Goal: Task Accomplishment & Management: Use online tool/utility

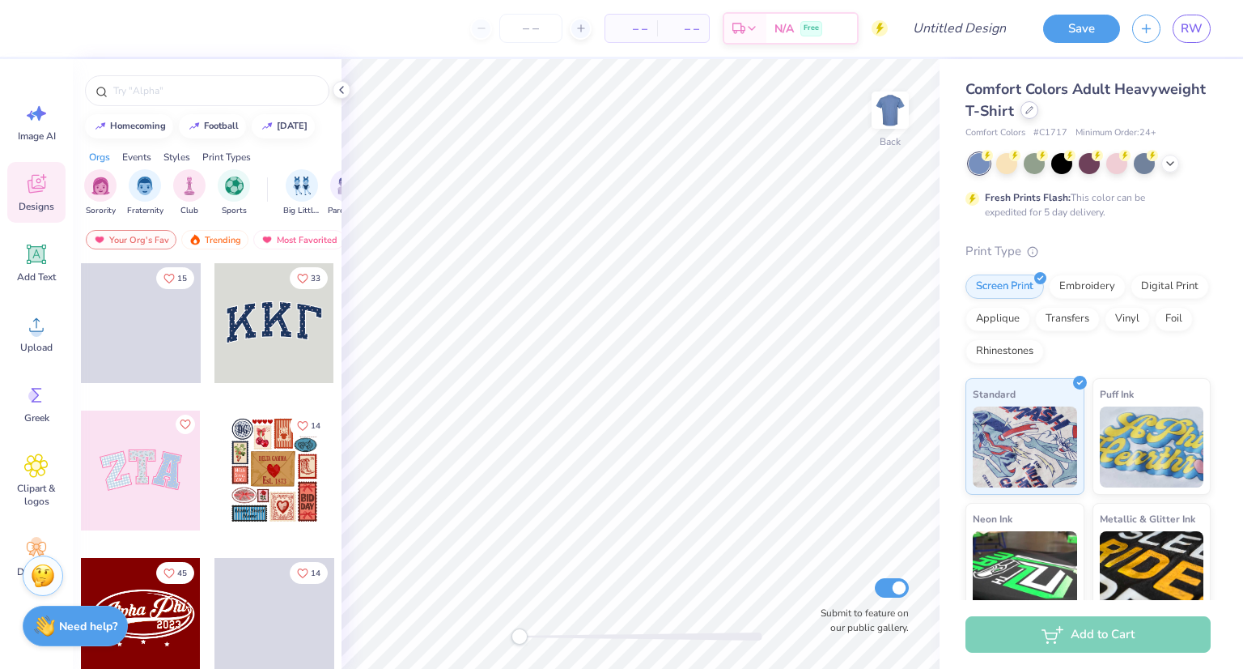
click at [1038, 115] on div at bounding box center [1030, 110] width 18 height 18
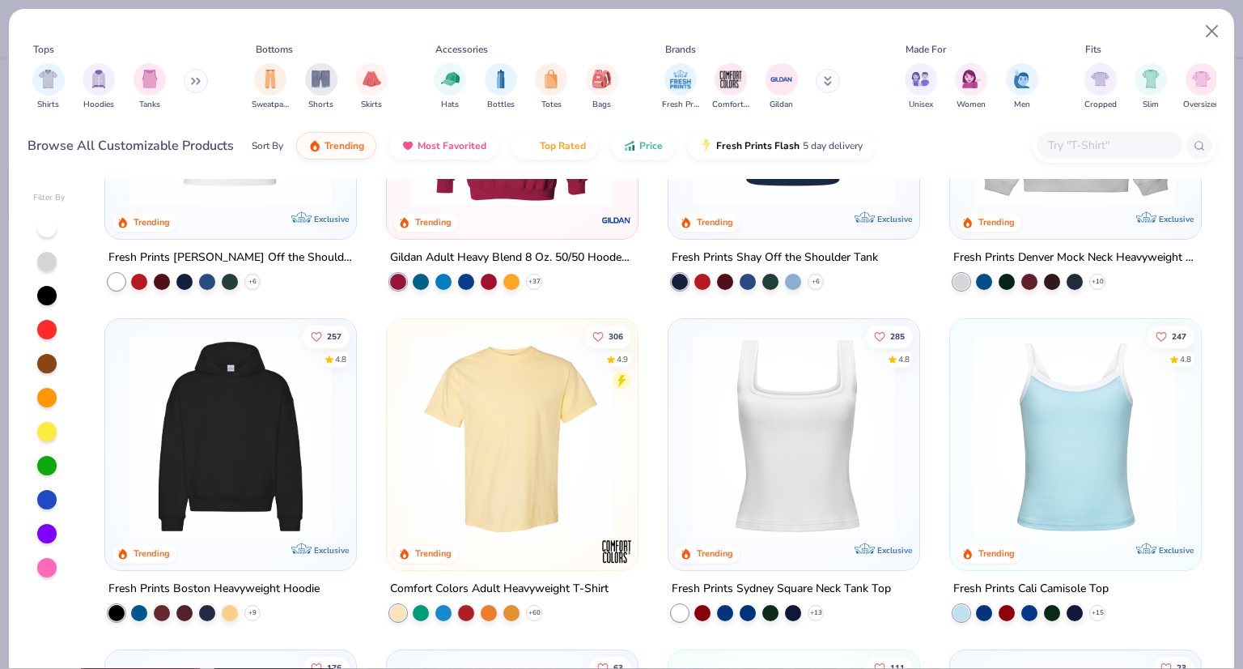
scroll to position [2, 0]
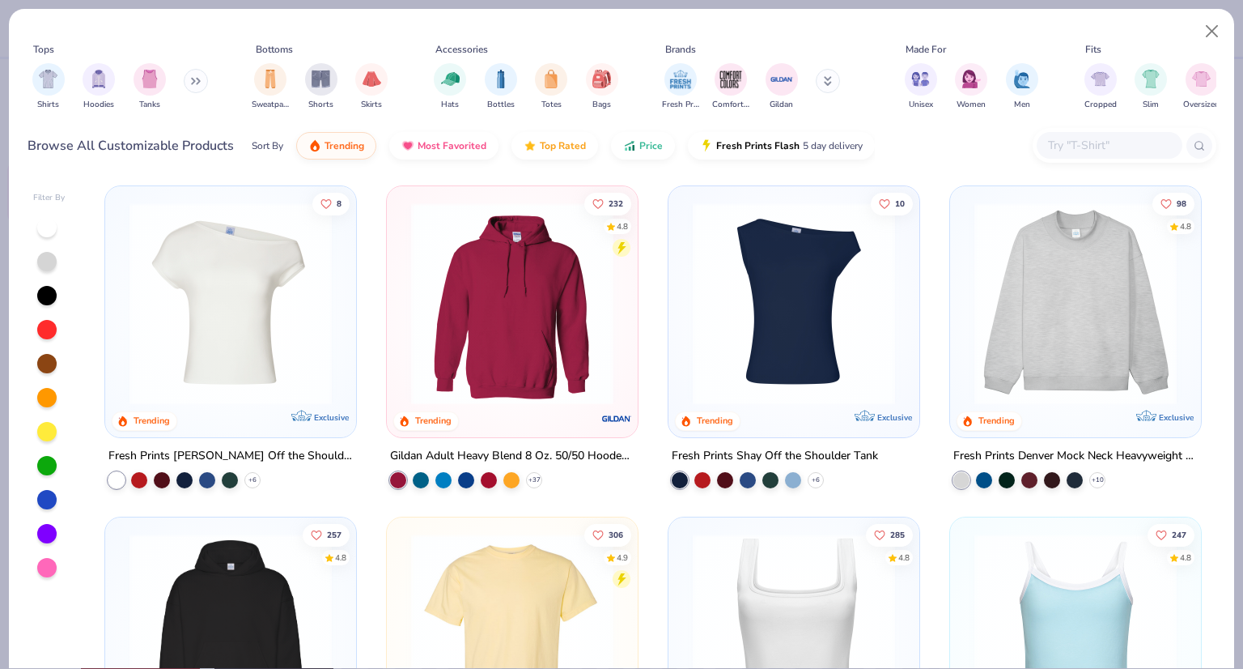
click at [765, 295] on img at bounding box center [794, 303] width 219 height 202
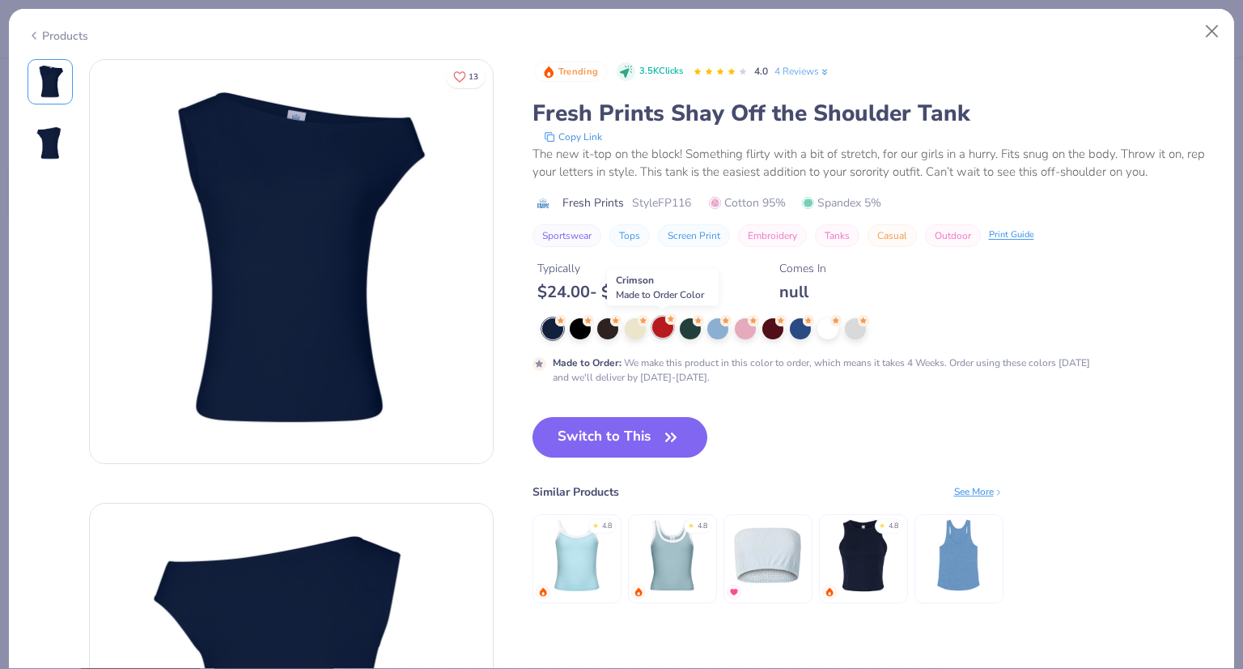
click at [662, 330] on div at bounding box center [662, 326] width 21 height 21
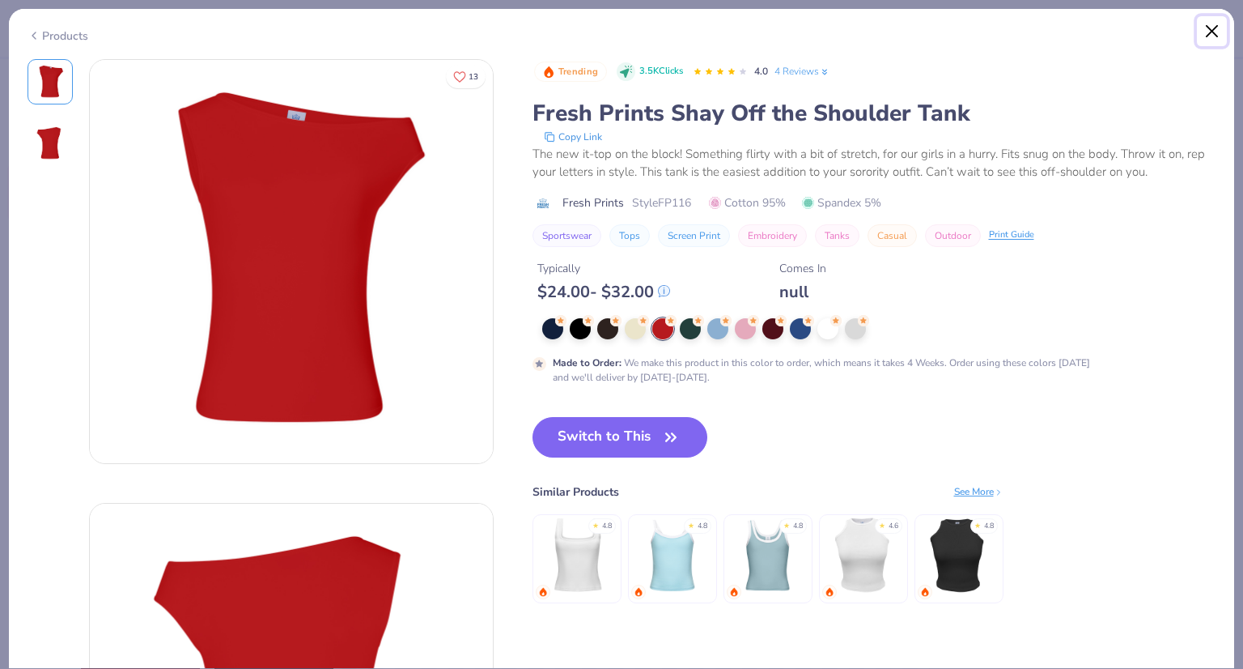
click at [1208, 25] on button "Close" at bounding box center [1212, 31] width 31 height 31
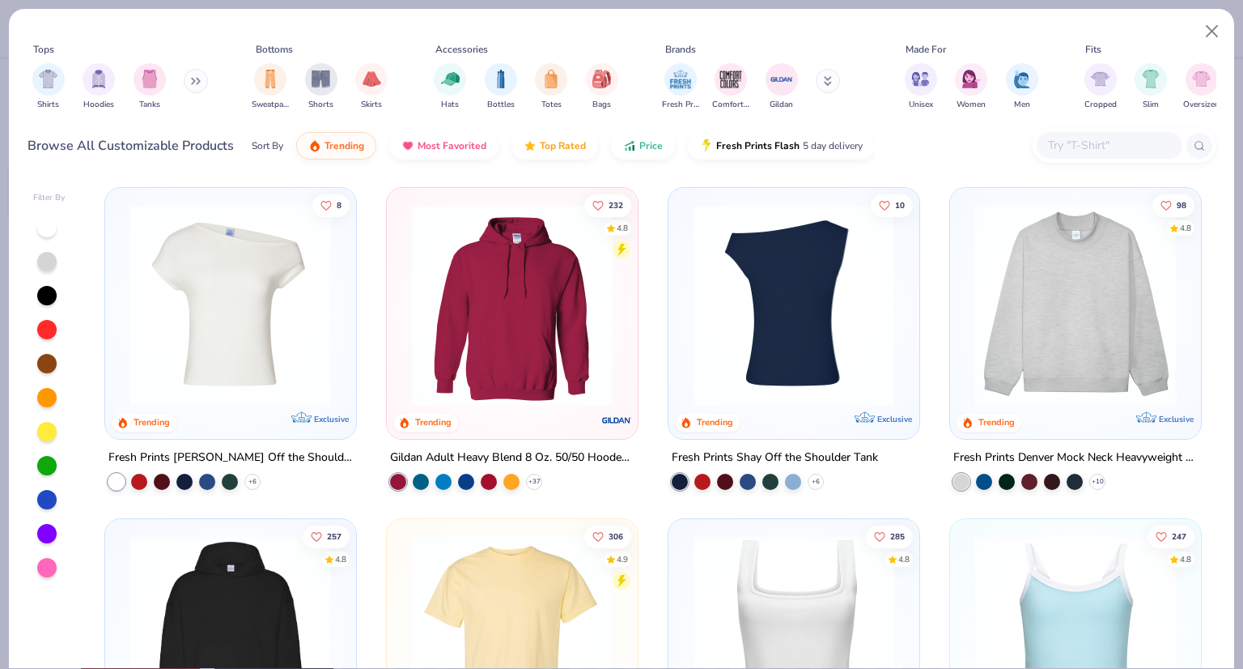
click at [822, 276] on img at bounding box center [794, 305] width 219 height 202
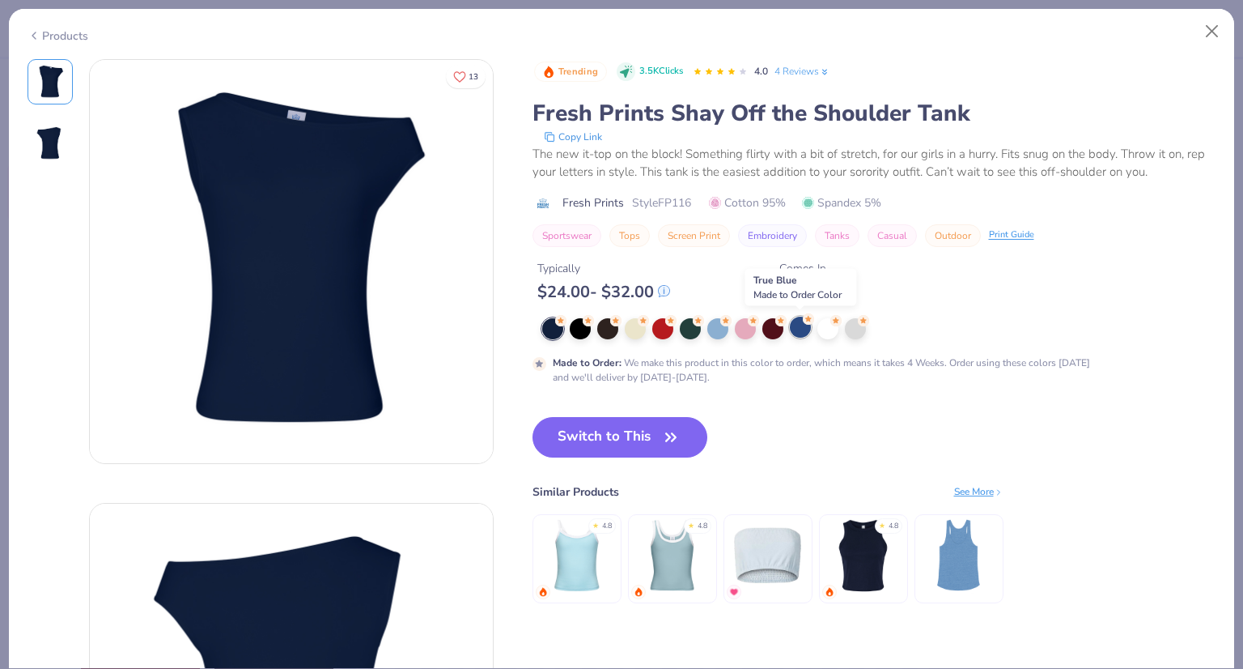
click at [797, 329] on div at bounding box center [800, 326] width 21 height 21
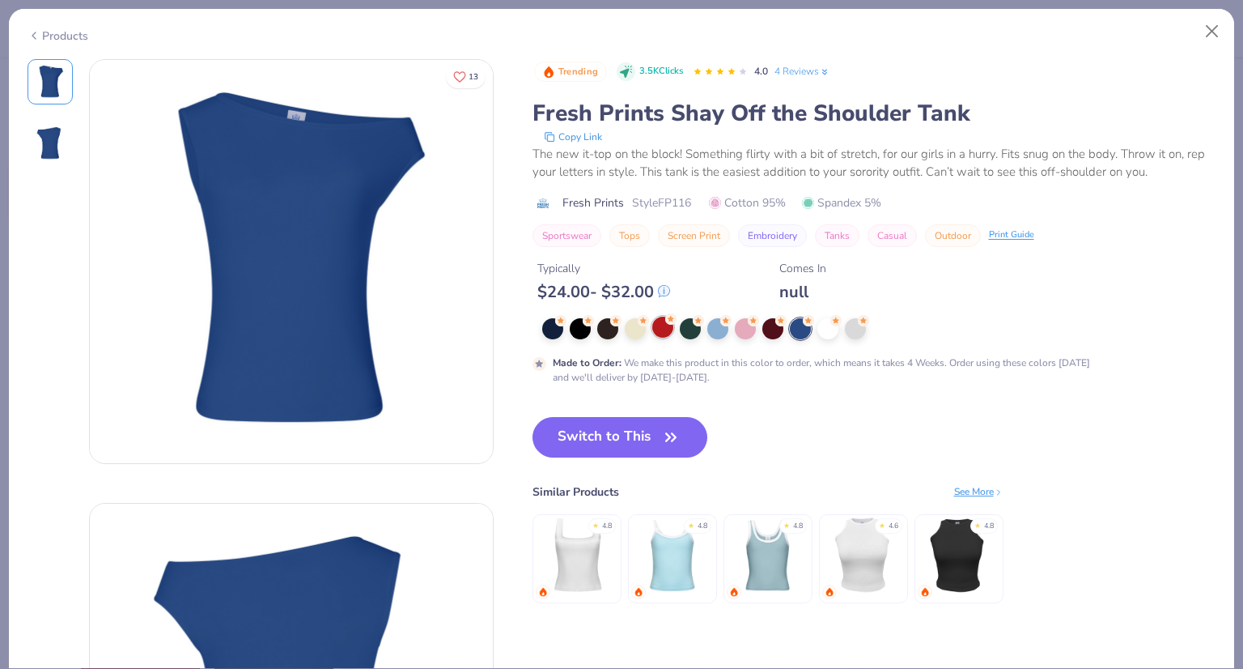
click at [660, 329] on div at bounding box center [662, 326] width 21 height 21
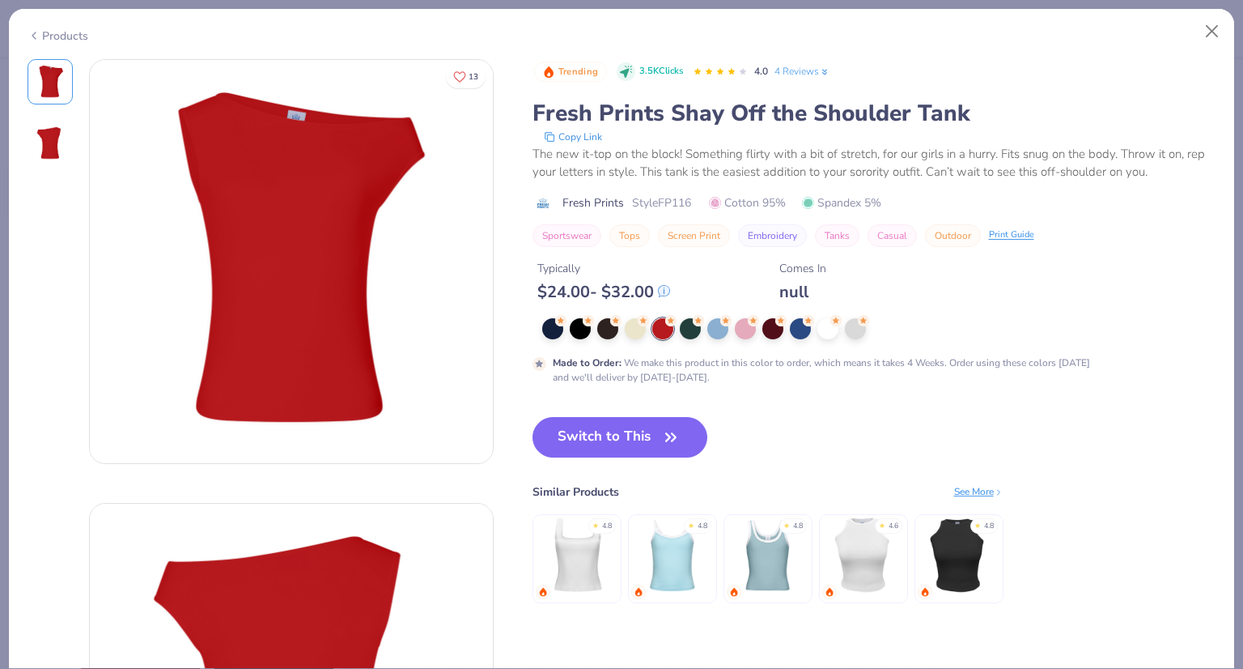
click at [59, 29] on div "Products" at bounding box center [58, 36] width 61 height 17
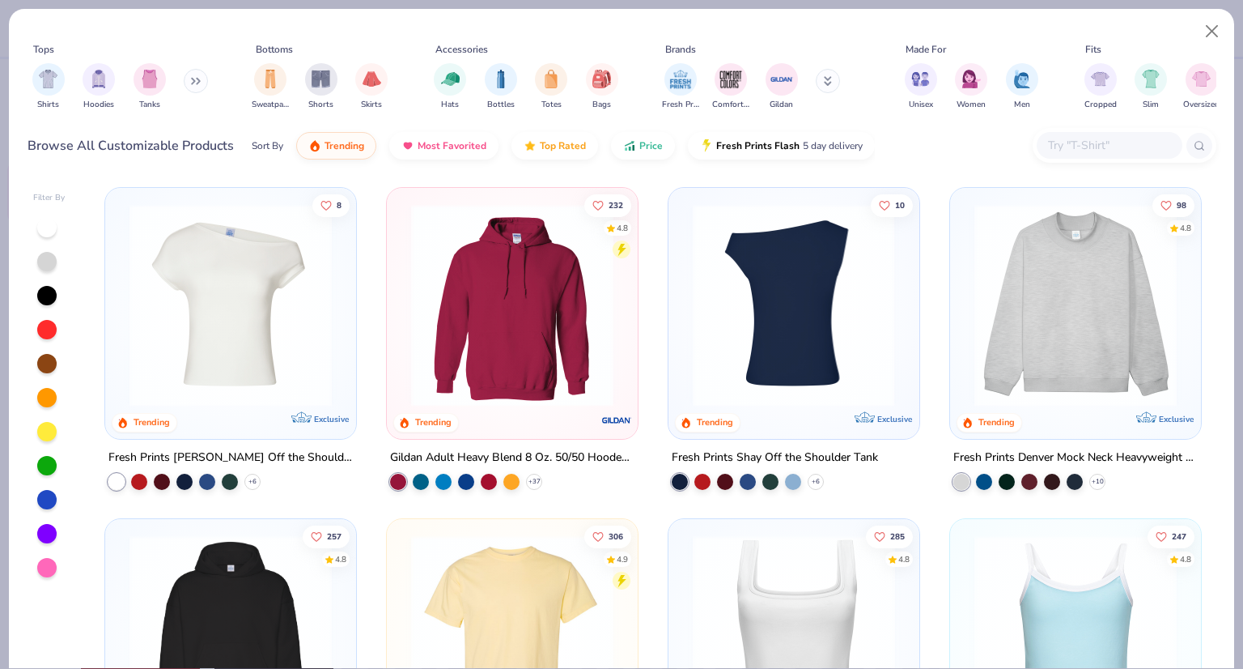
click at [794, 330] on img at bounding box center [794, 305] width 219 height 202
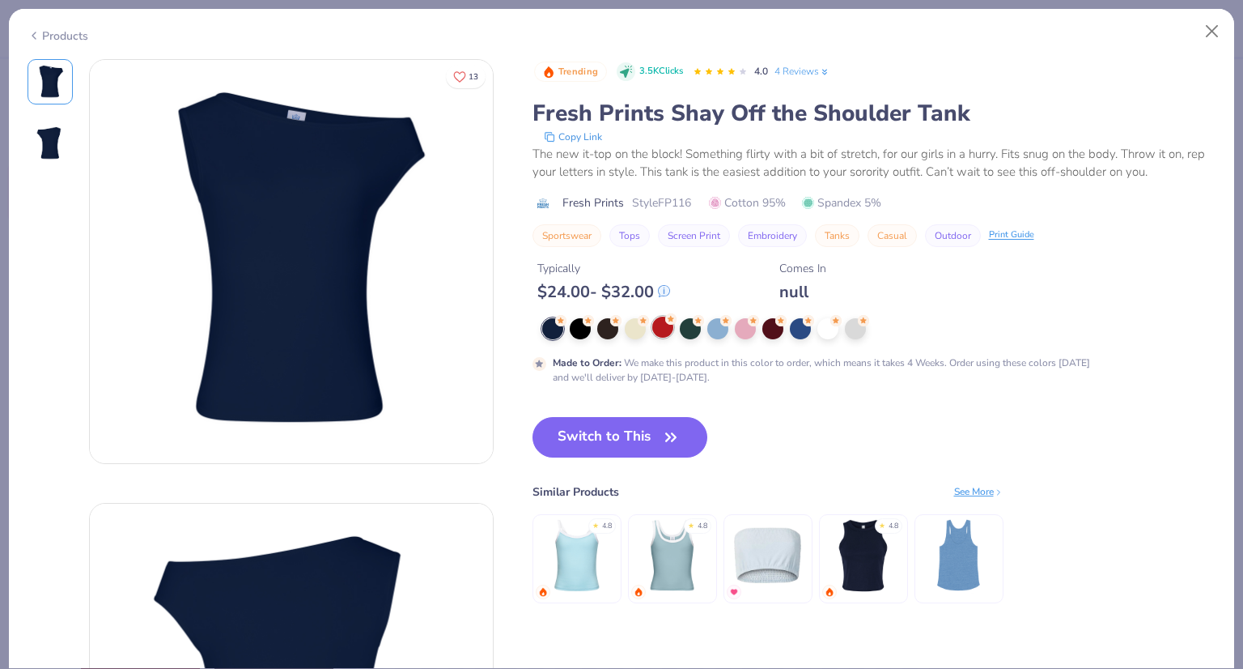
click at [660, 329] on div at bounding box center [662, 326] width 21 height 21
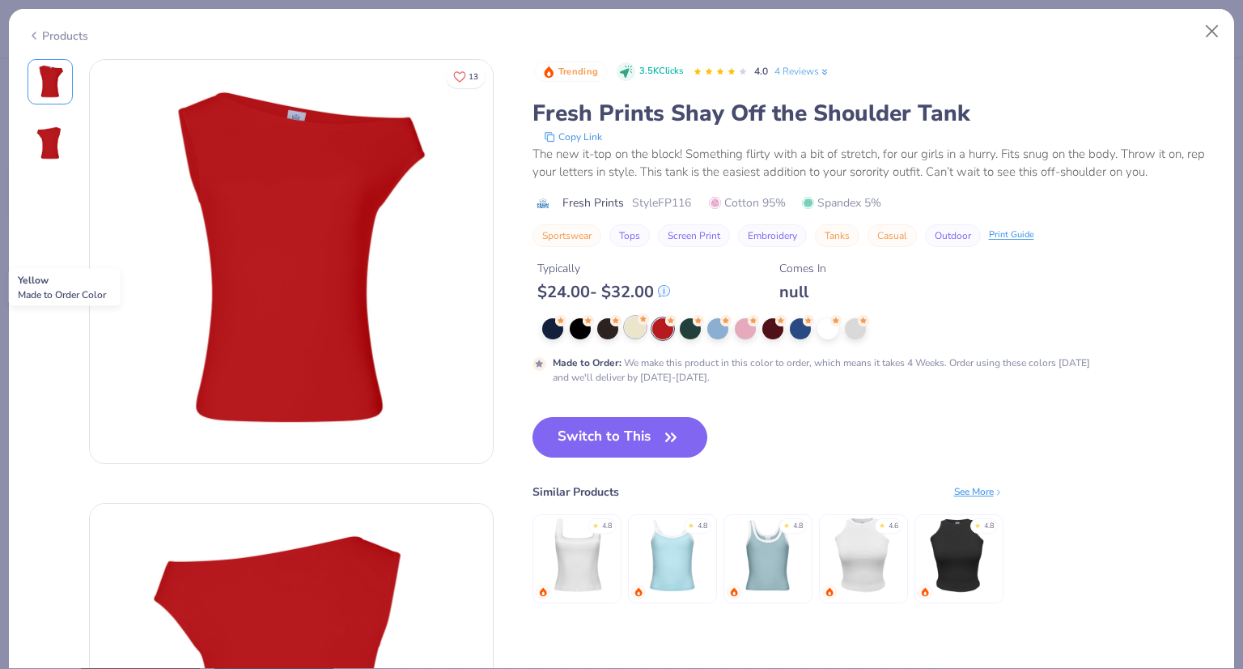
click at [635, 328] on div at bounding box center [635, 326] width 21 height 21
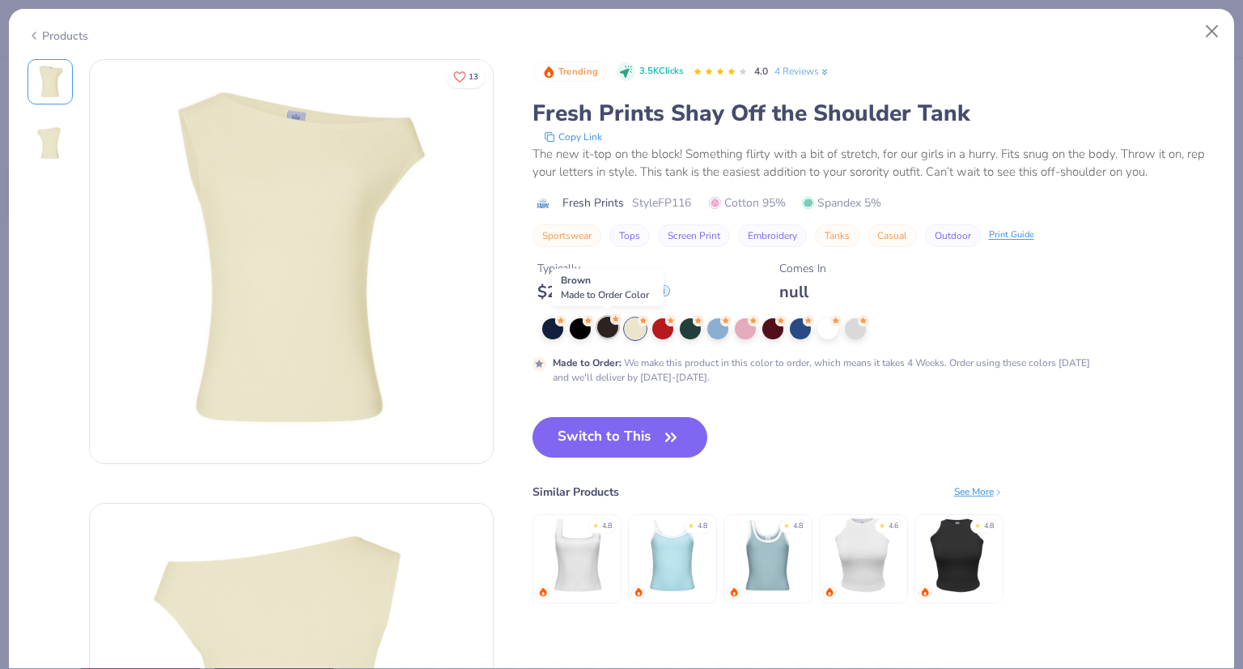
click at [609, 331] on div at bounding box center [607, 326] width 21 height 21
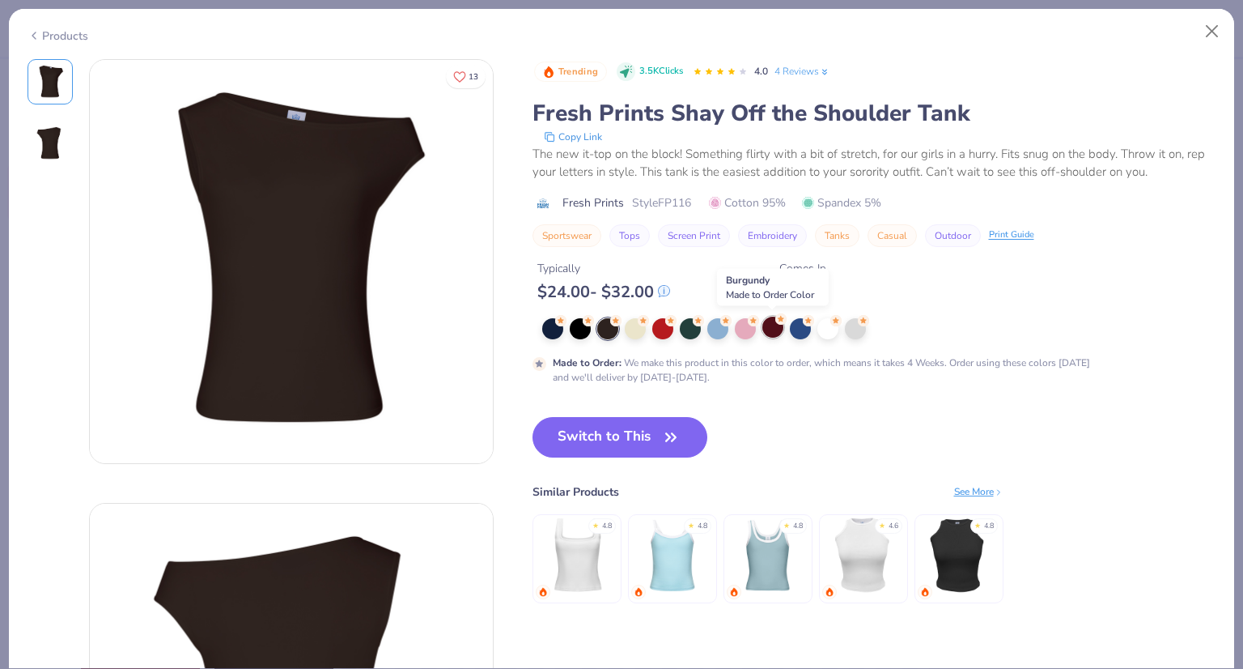
click at [775, 329] on div at bounding box center [772, 326] width 21 height 21
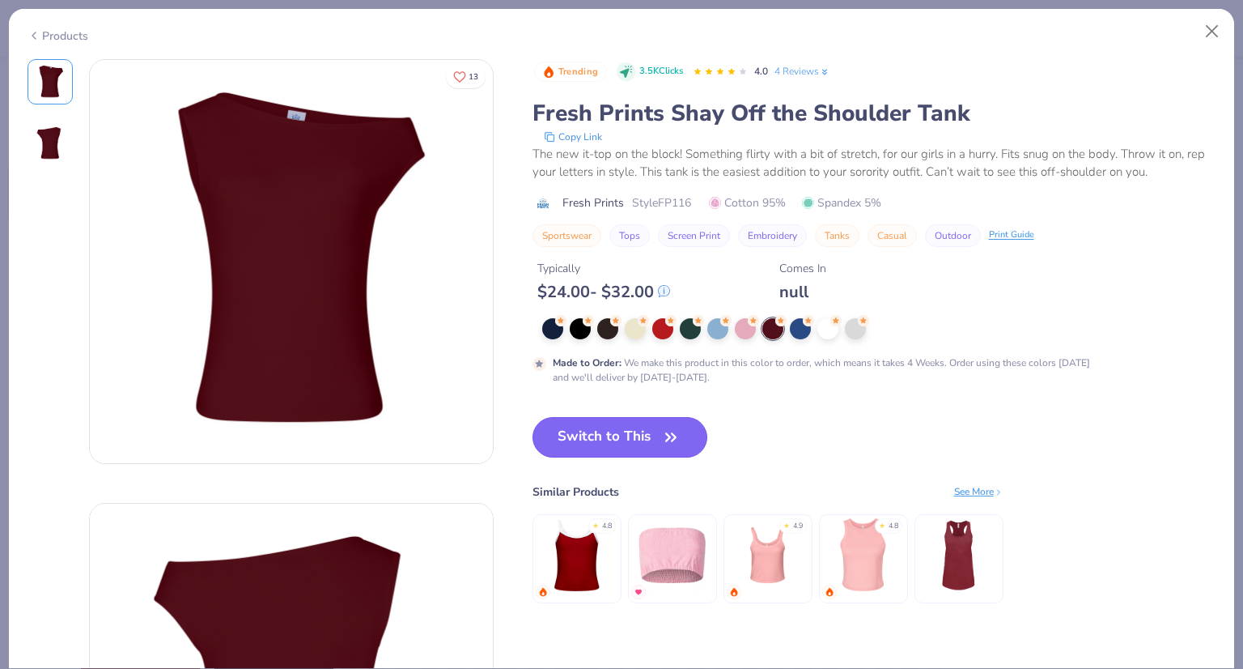
click at [618, 431] on button "Switch to This" at bounding box center [621, 437] width 176 height 40
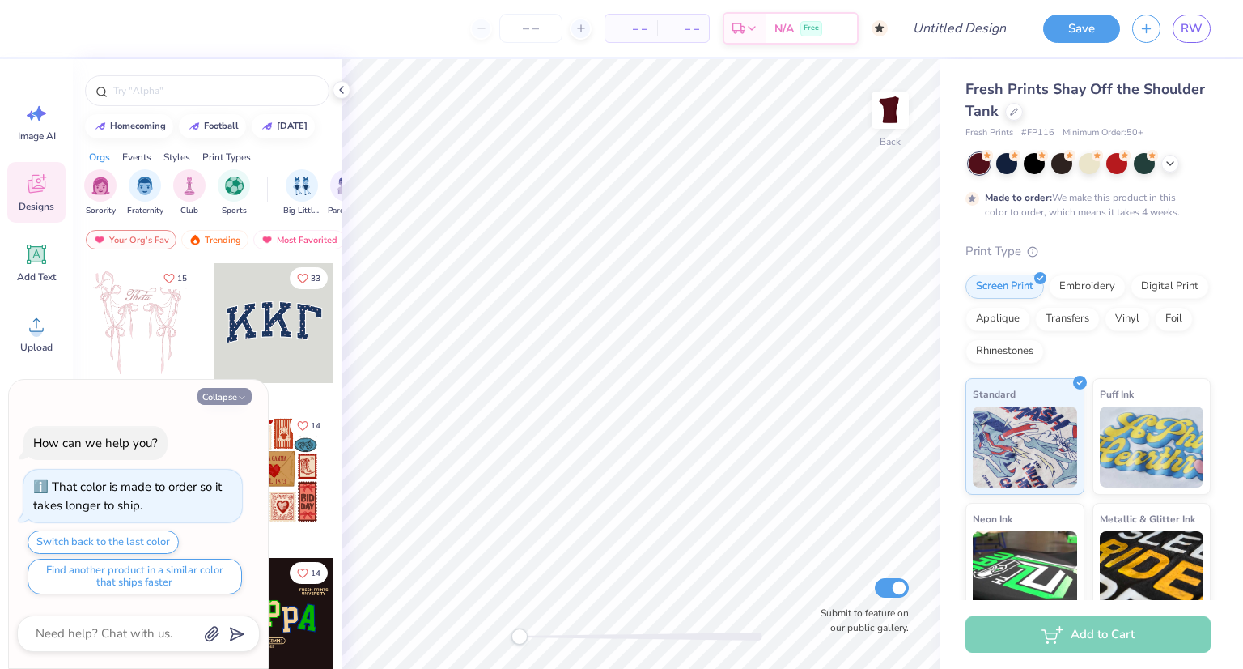
click at [222, 400] on button "Collapse" at bounding box center [224, 396] width 54 height 17
type textarea "x"
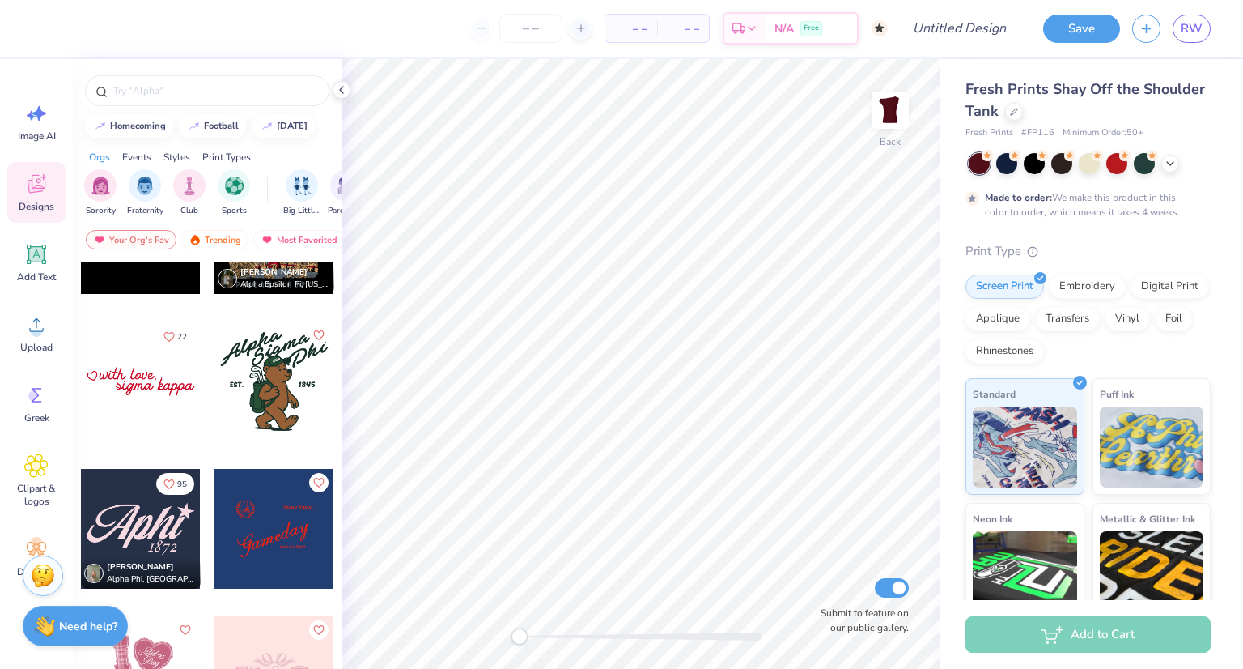
scroll to position [5389, 0]
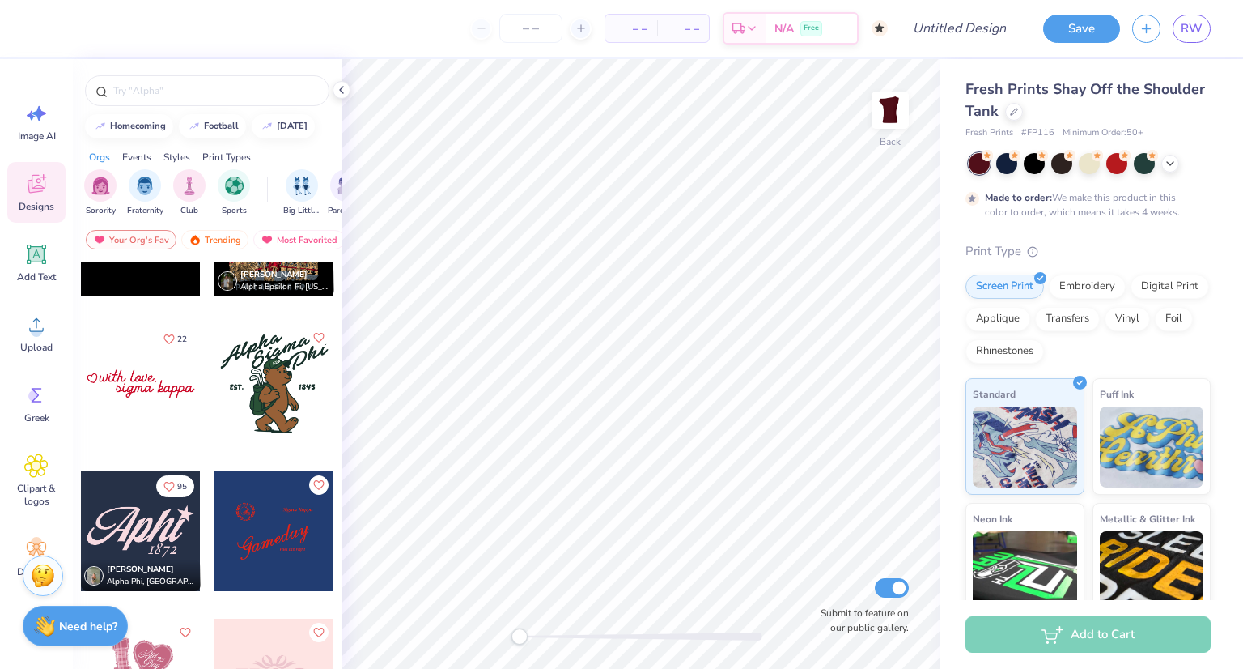
click at [155, 377] on div at bounding box center [141, 384] width 120 height 120
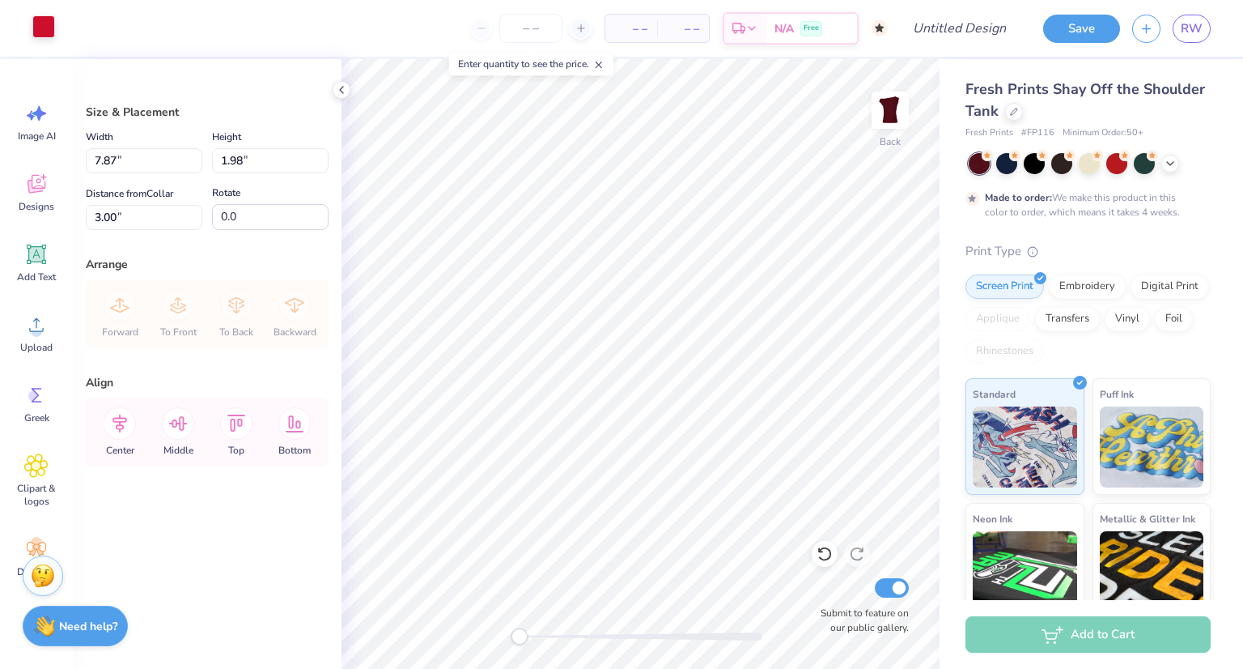
click at [43, 27] on div at bounding box center [43, 26] width 23 height 23
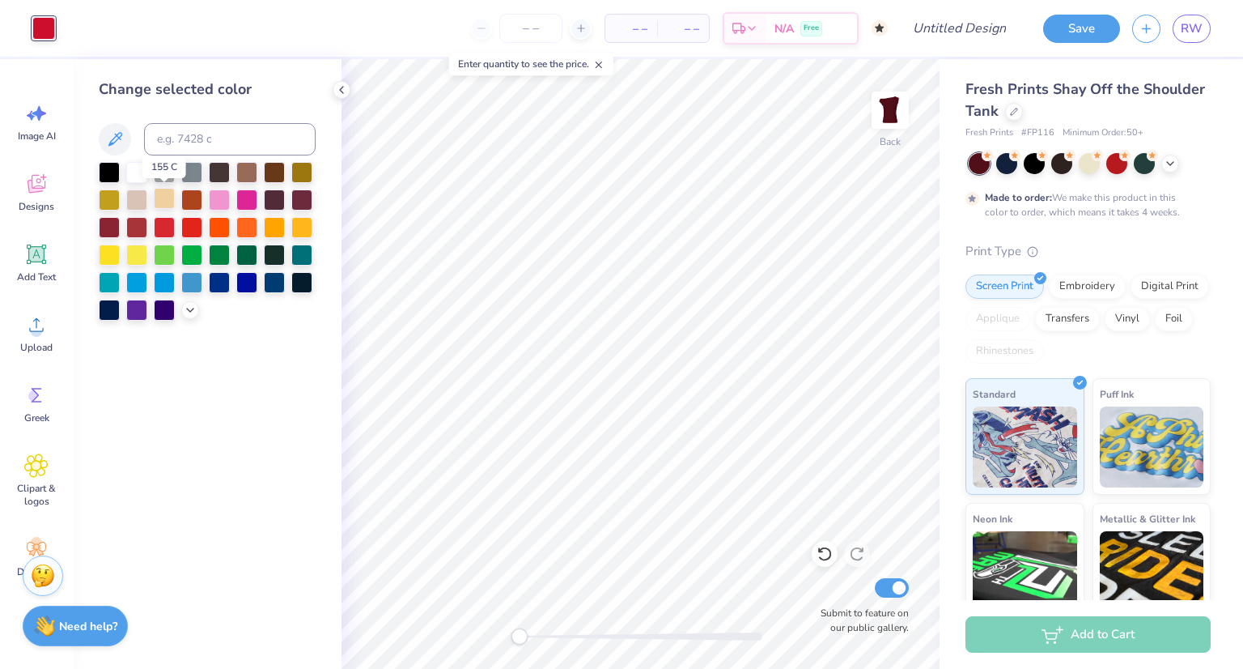
click at [165, 197] on div at bounding box center [164, 198] width 21 height 21
click at [134, 177] on div at bounding box center [136, 170] width 21 height 21
click at [155, 193] on div at bounding box center [164, 198] width 21 height 21
click at [191, 312] on icon at bounding box center [190, 308] width 13 height 13
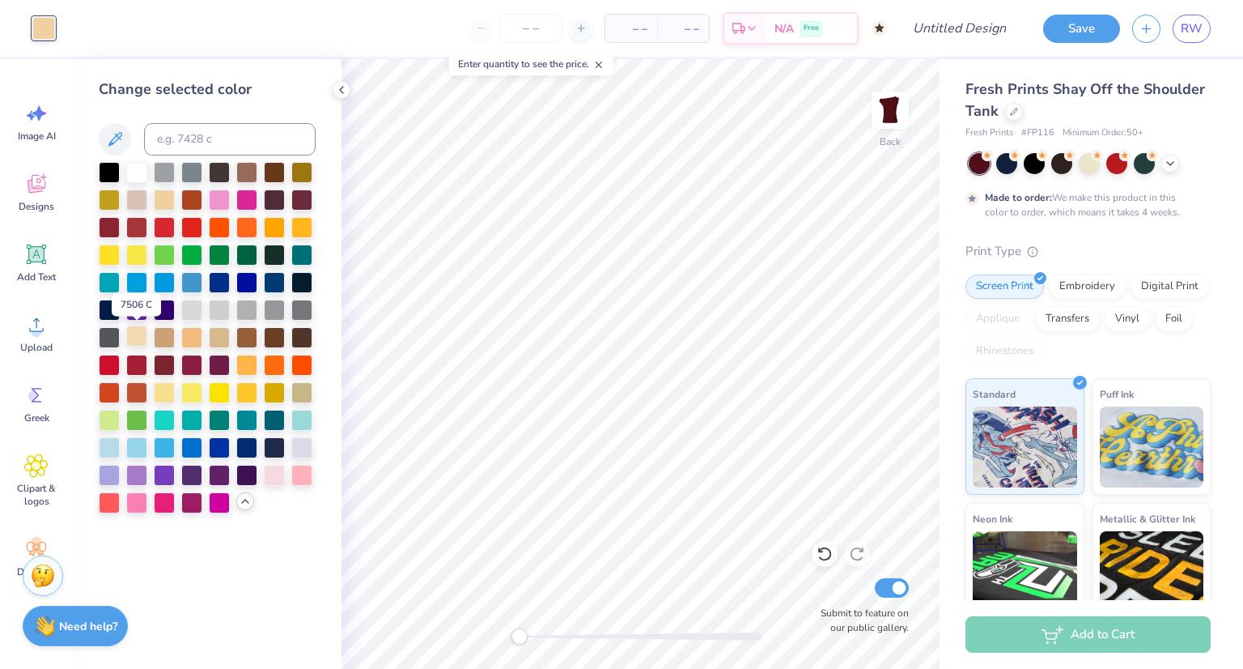
click at [136, 336] on div at bounding box center [136, 335] width 21 height 21
click at [166, 389] on div at bounding box center [164, 390] width 21 height 21
click at [136, 332] on div at bounding box center [136, 335] width 21 height 21
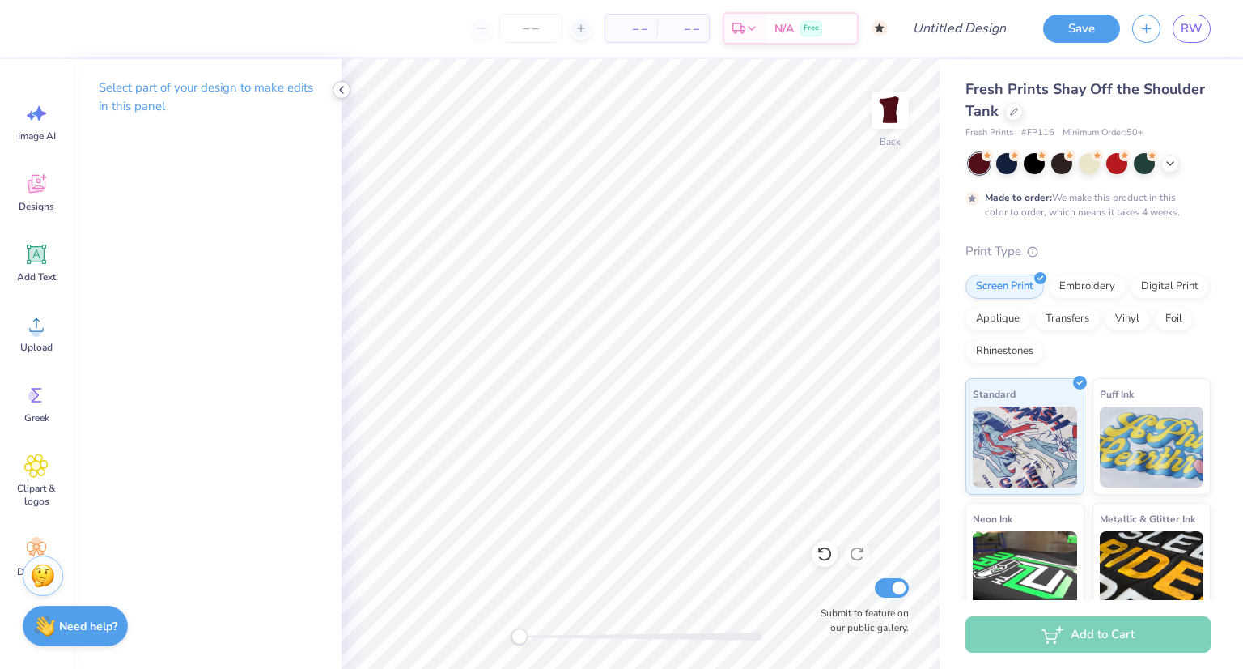
click at [337, 93] on icon at bounding box center [341, 89] width 13 height 13
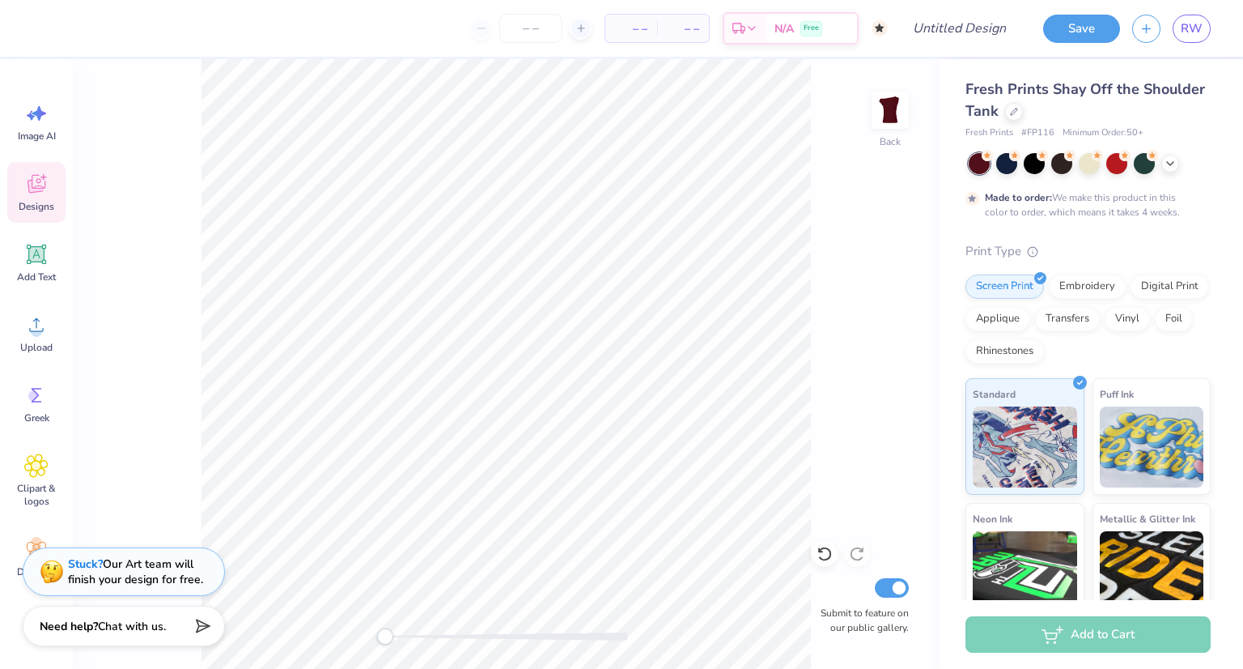
click at [39, 200] on span "Designs" at bounding box center [37, 206] width 36 height 13
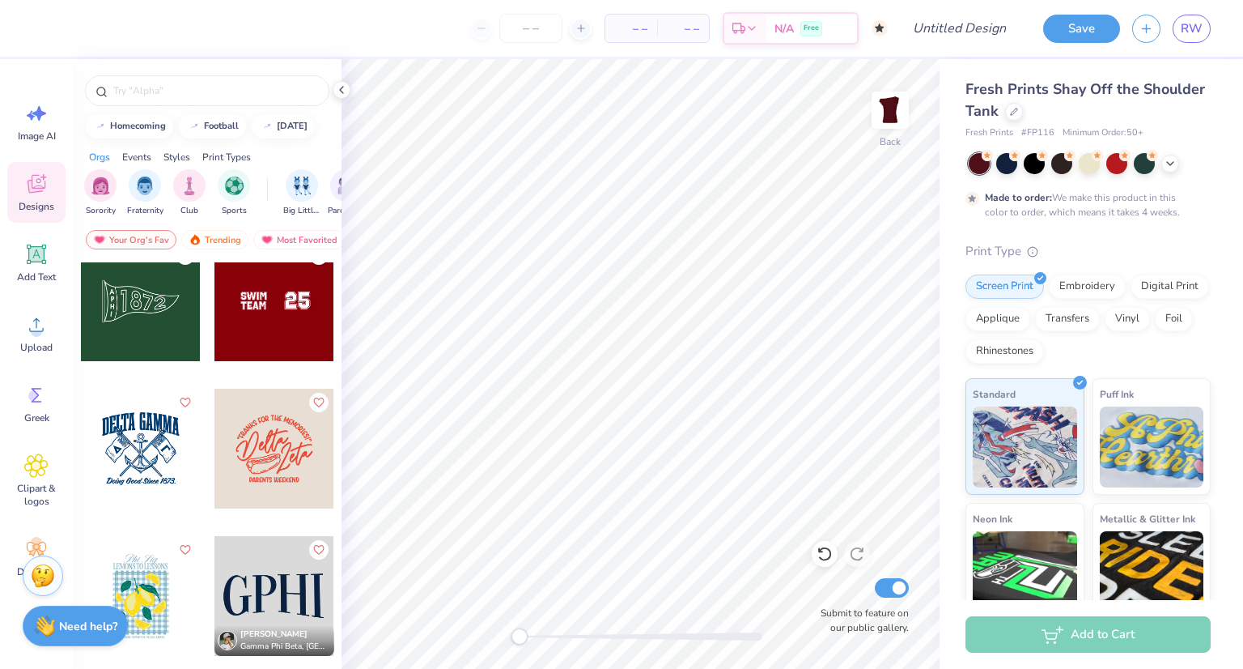
scroll to position [14162, 0]
click at [120, 290] on div at bounding box center [141, 302] width 120 height 120
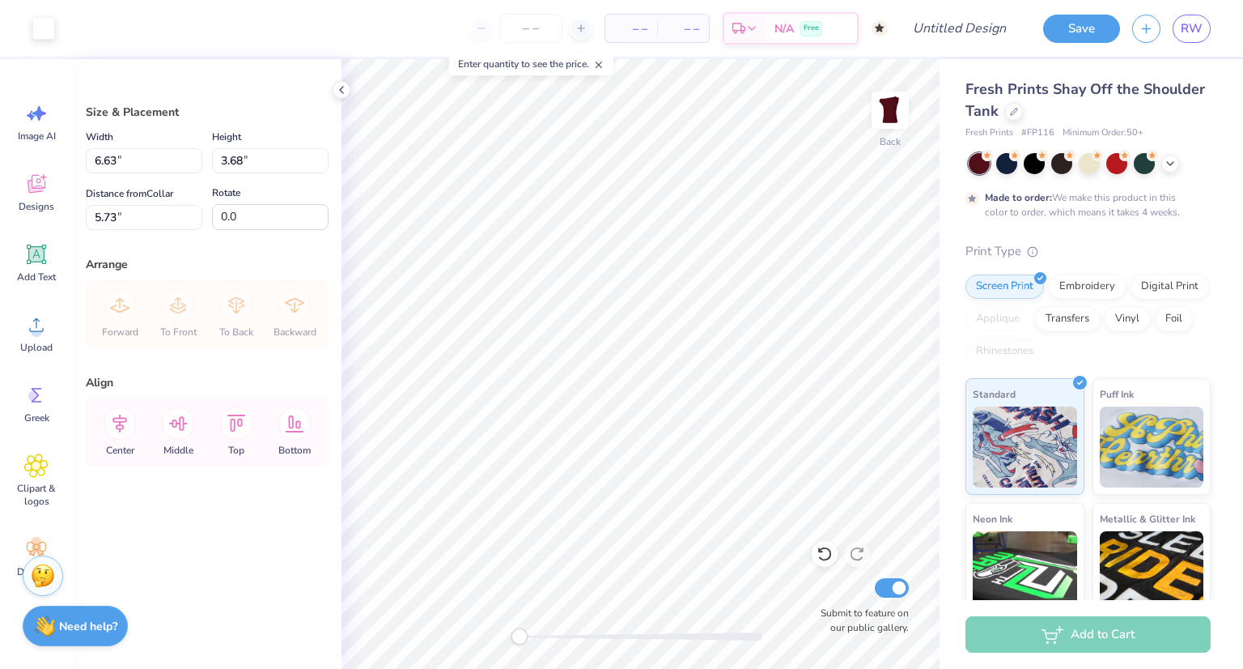
type input "6.63"
type input "3.68"
type input "5.73"
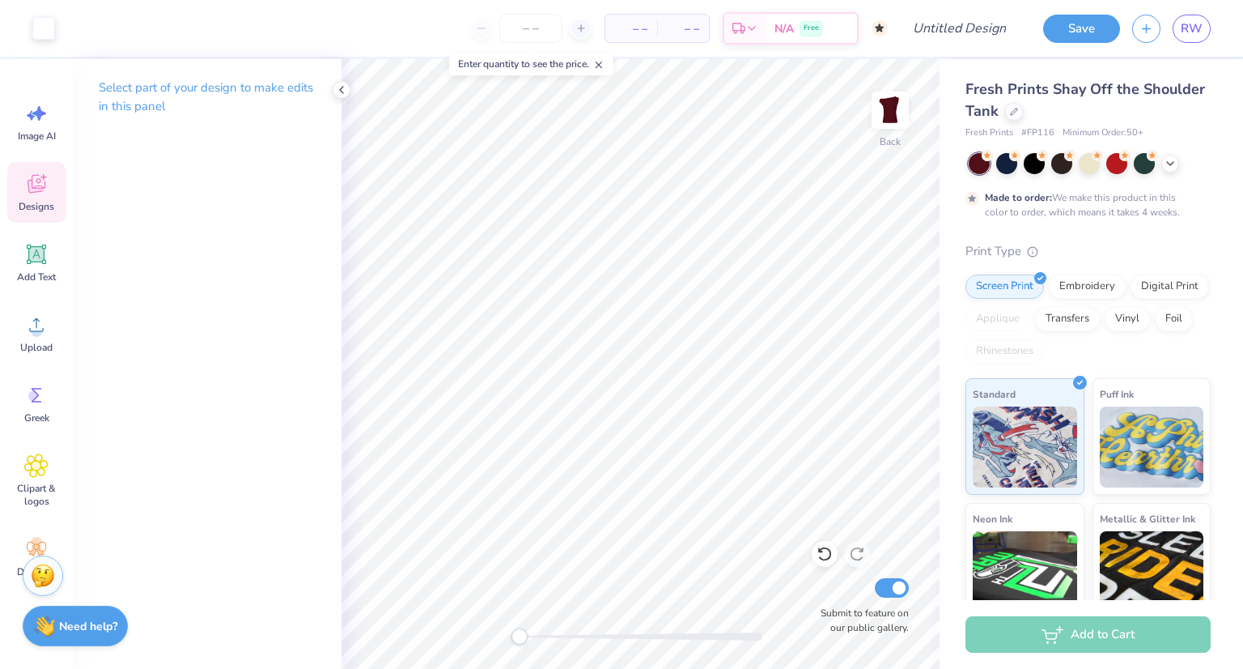
click at [39, 209] on span "Designs" at bounding box center [37, 206] width 36 height 13
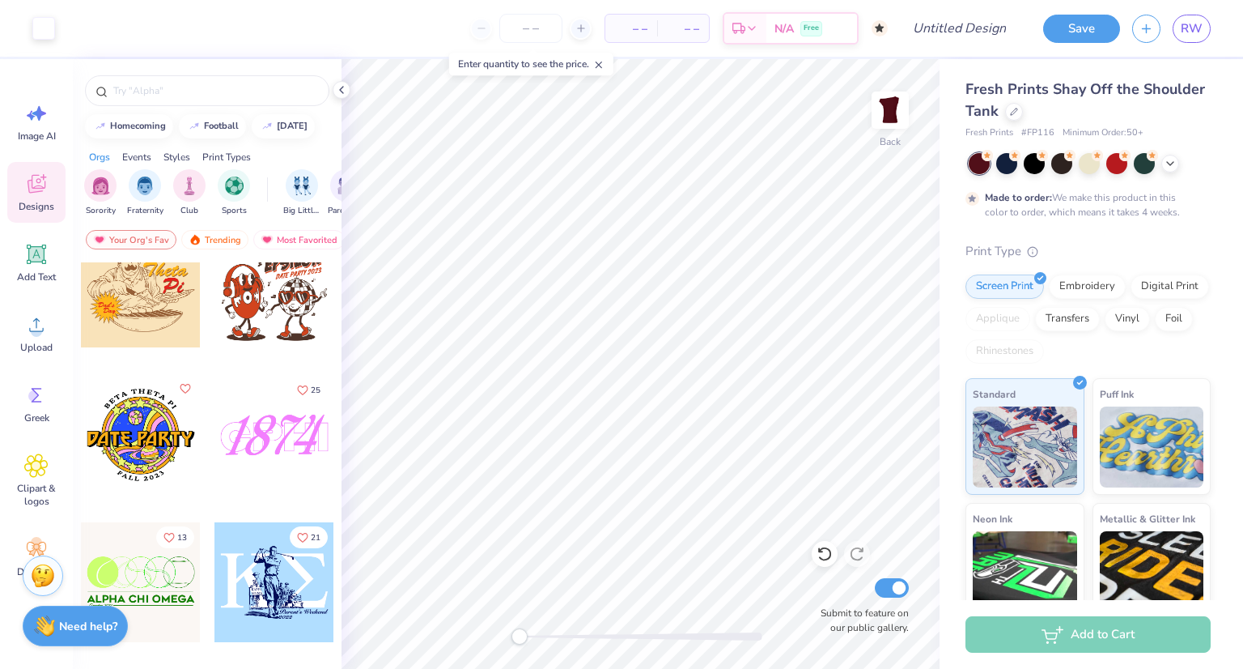
scroll to position [25371, 0]
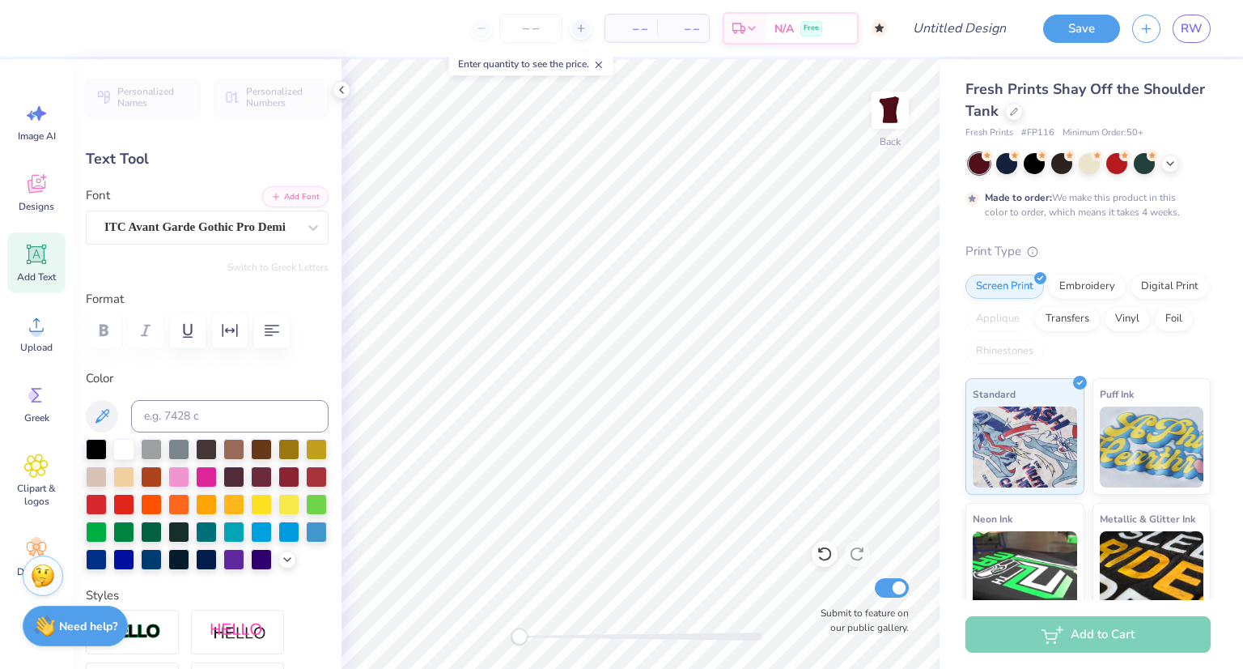
type input "0.0"
type input "0.28"
type input "0.44"
type input "4.42"
type input "-1.8"
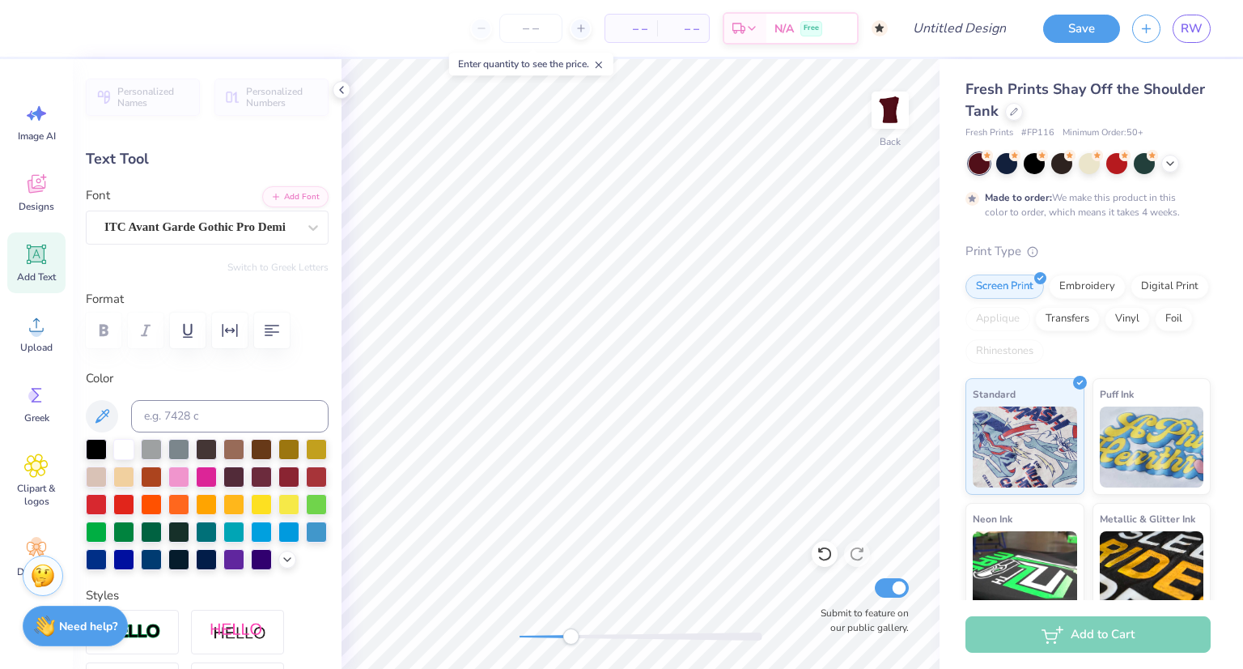
scroll to position [13, 1]
type textarea "Z"
type input "0.34"
type input "0.45"
type input "5.05"
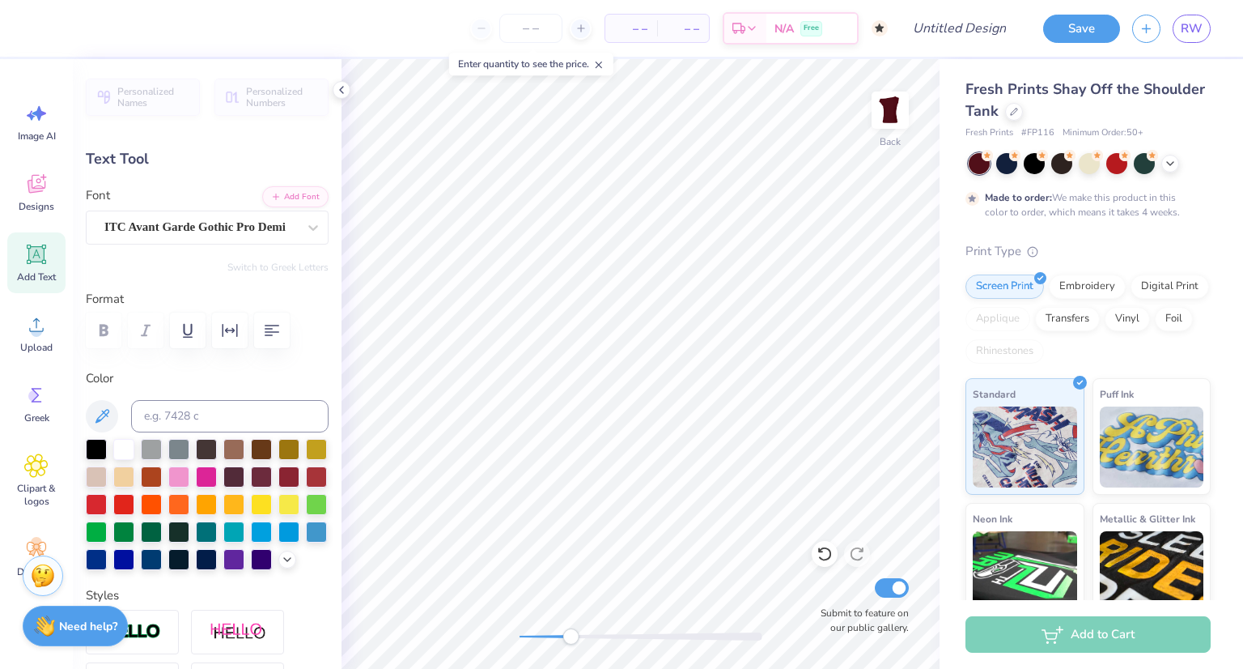
type input "2.9"
type textarea "P"
type textarea "F"
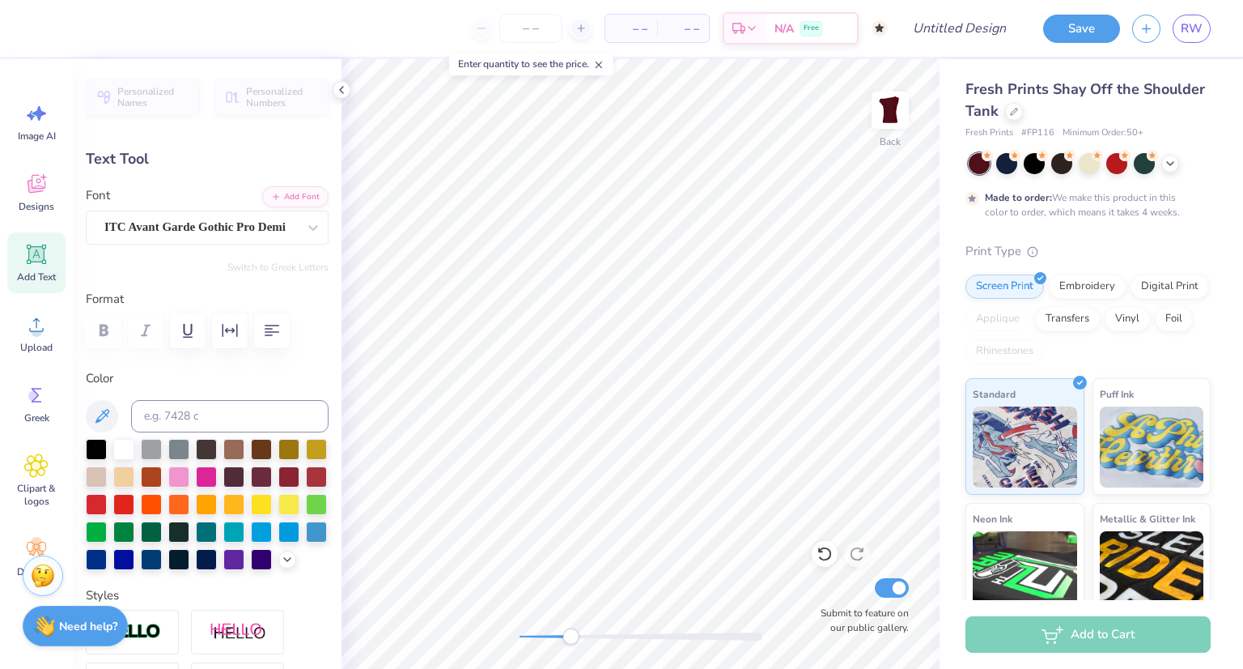
type textarea "P"
click at [218, 239] on div "ITC Avant Garde Gothic Pro Demi" at bounding box center [207, 227] width 243 height 34
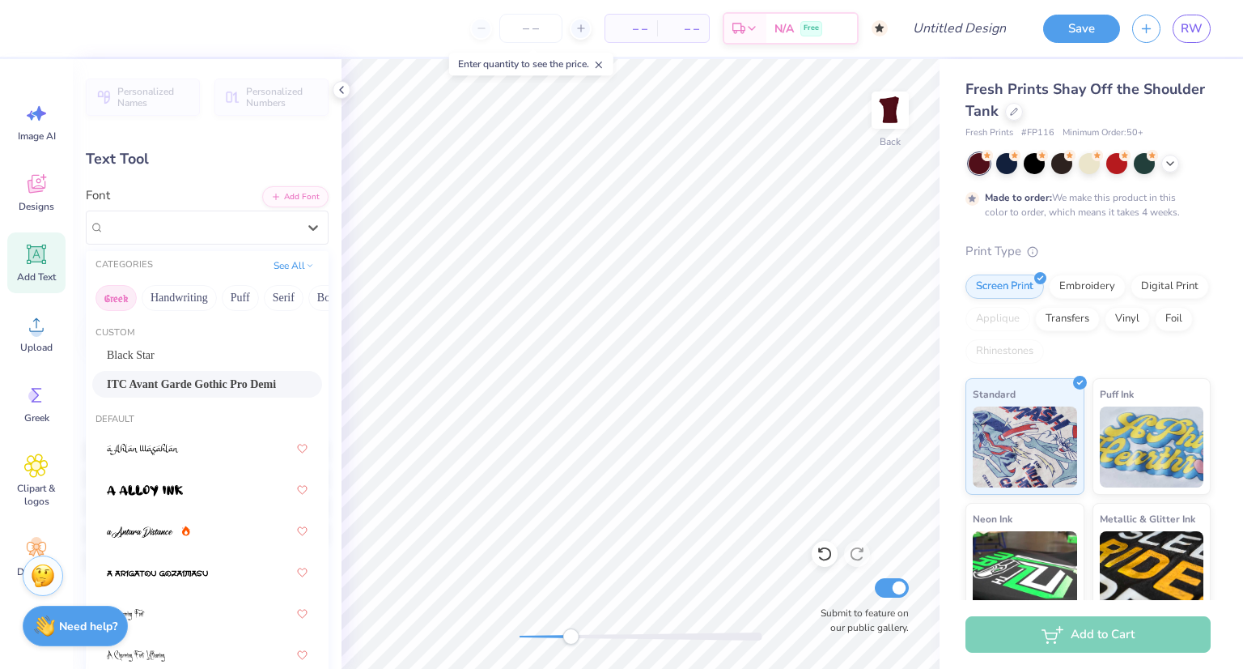
click at [107, 298] on button "Greek" at bounding box center [116, 298] width 41 height 26
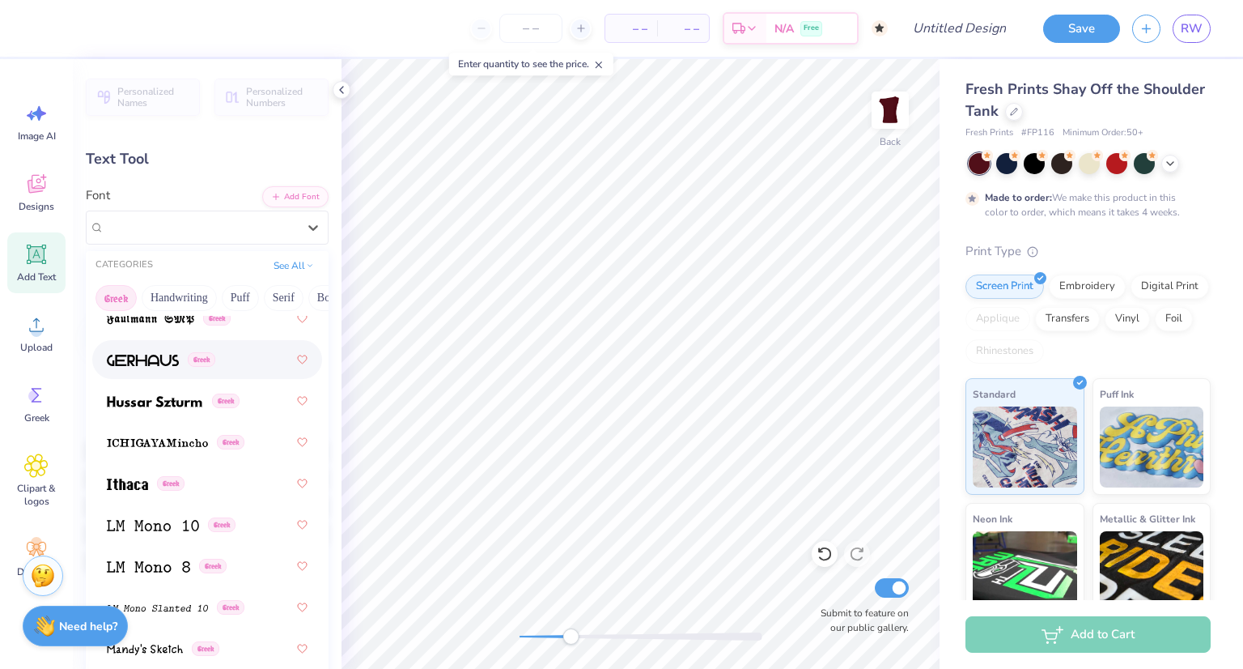
scroll to position [838, 0]
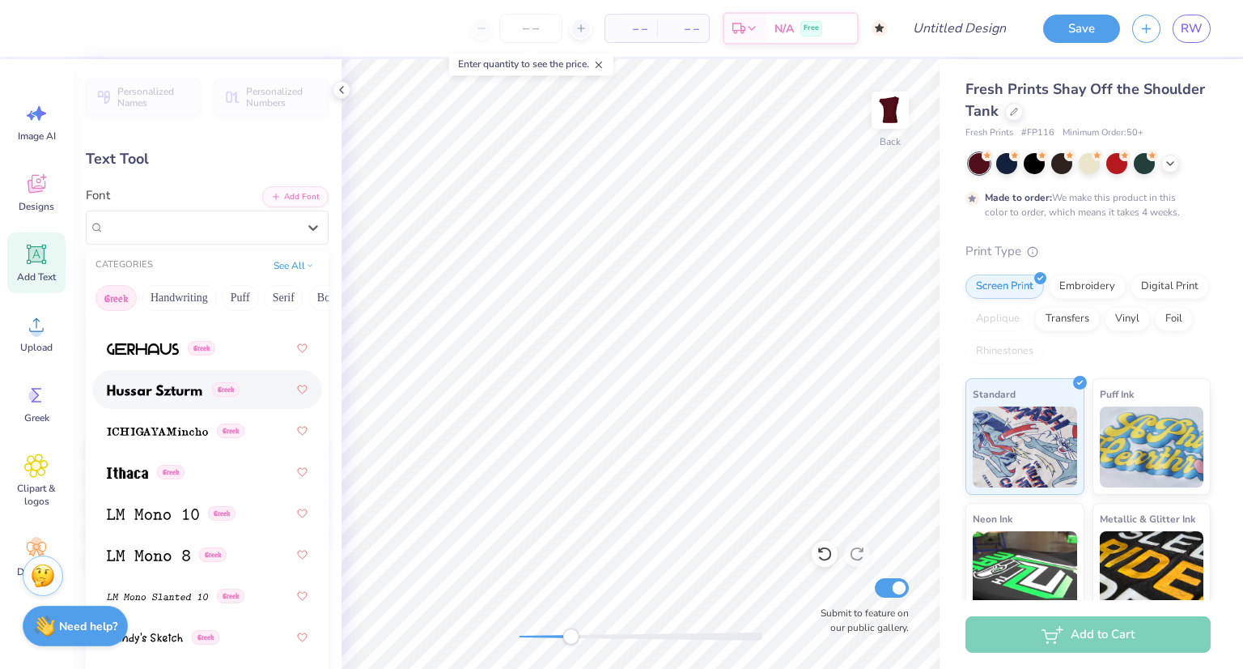
click at [155, 383] on span at bounding box center [155, 389] width 96 height 17
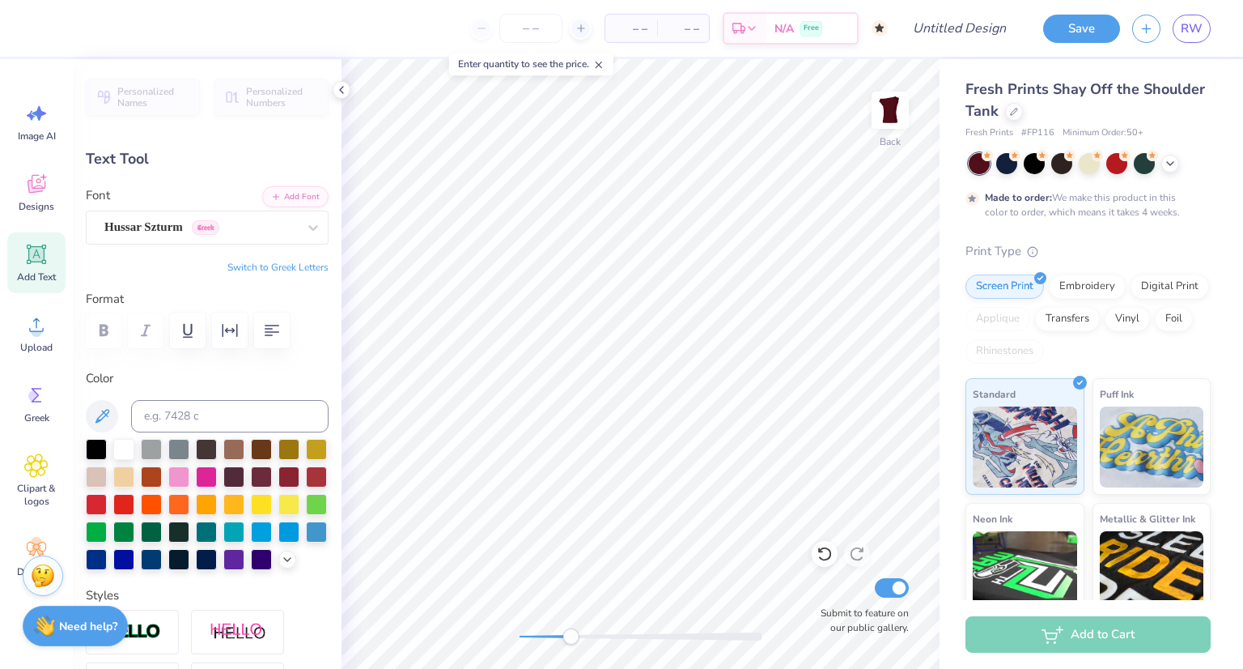
type textarea "P"
type textarea "F"
type textarea "p"
click at [291, 267] on button "Switch to Greek Letters" at bounding box center [277, 267] width 101 height 13
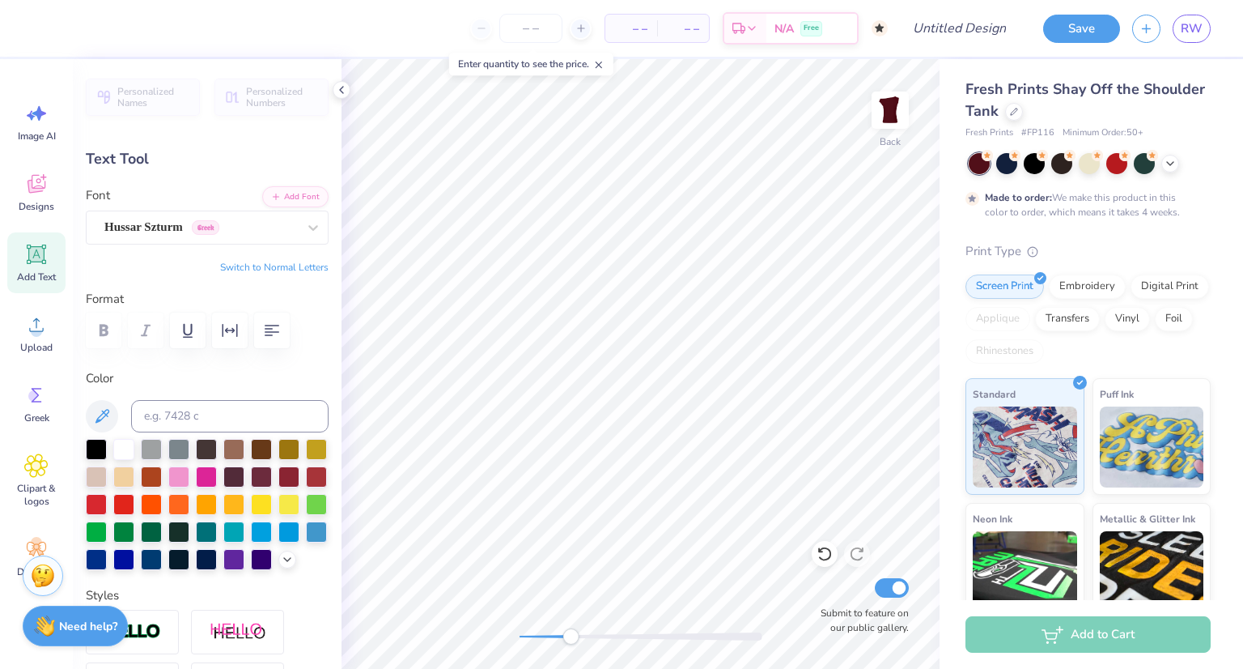
type textarea "Π"
type textarea "Φ"
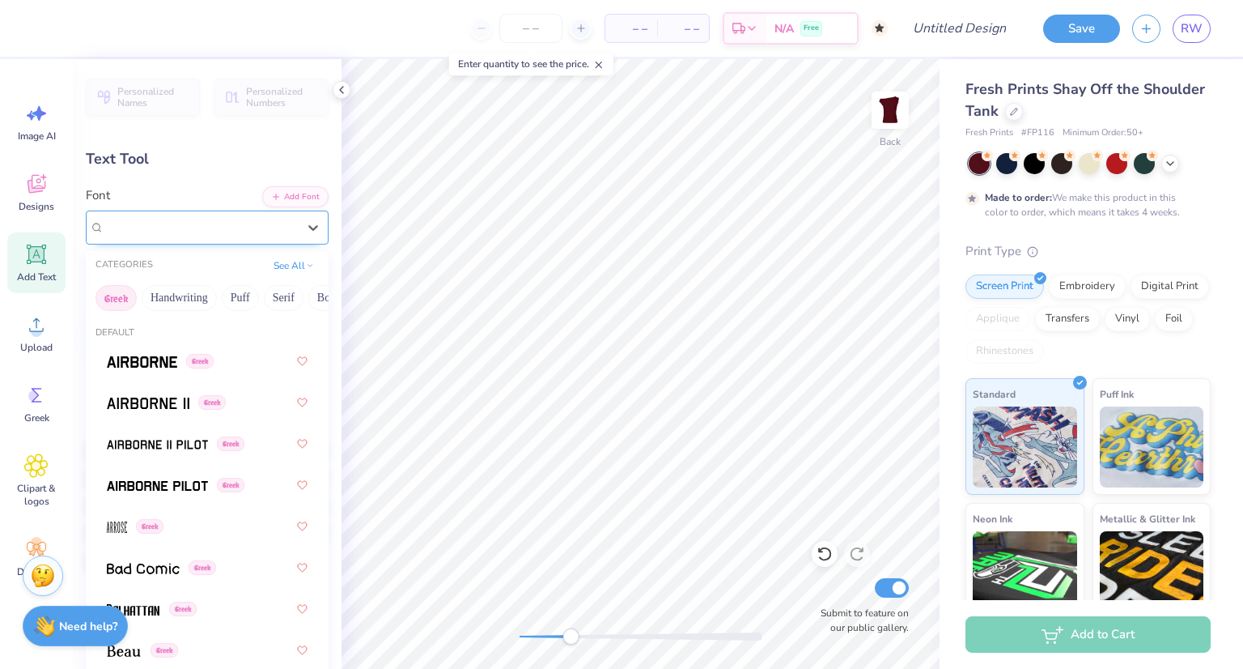
click at [232, 236] on div at bounding box center [200, 227] width 193 height 22
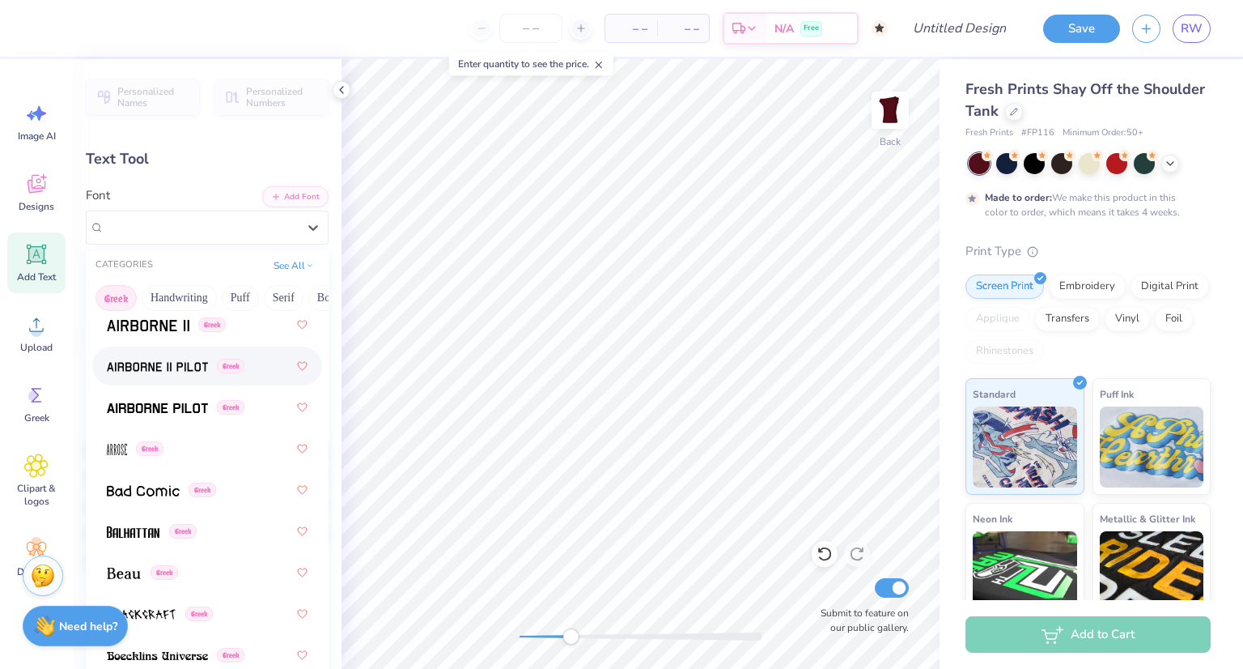
scroll to position [41, 0]
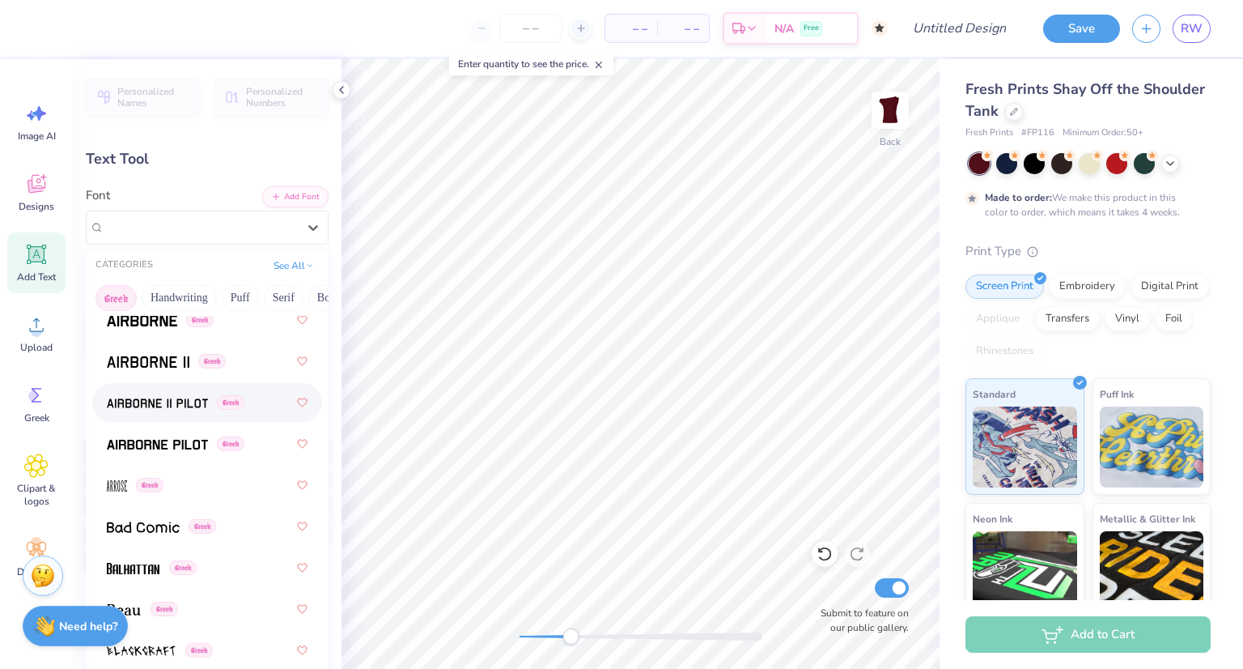
click at [181, 410] on div "Greek" at bounding box center [207, 402] width 201 height 29
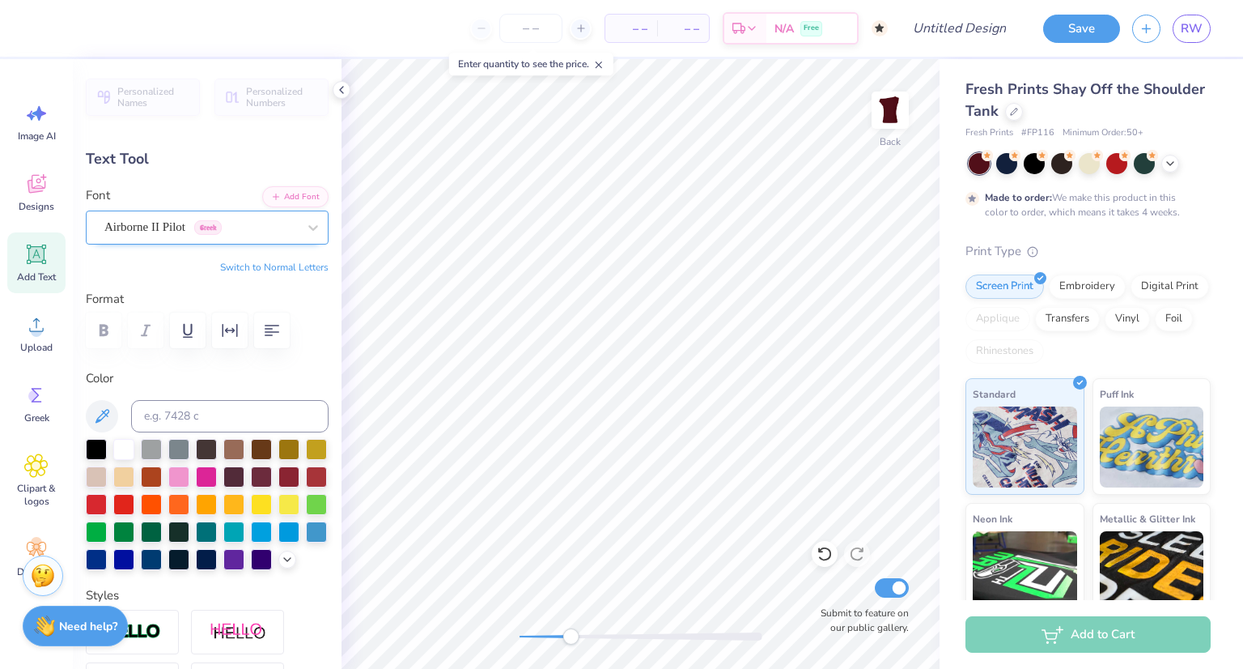
click at [196, 239] on div "Airborne II Pilot Greek" at bounding box center [207, 227] width 243 height 34
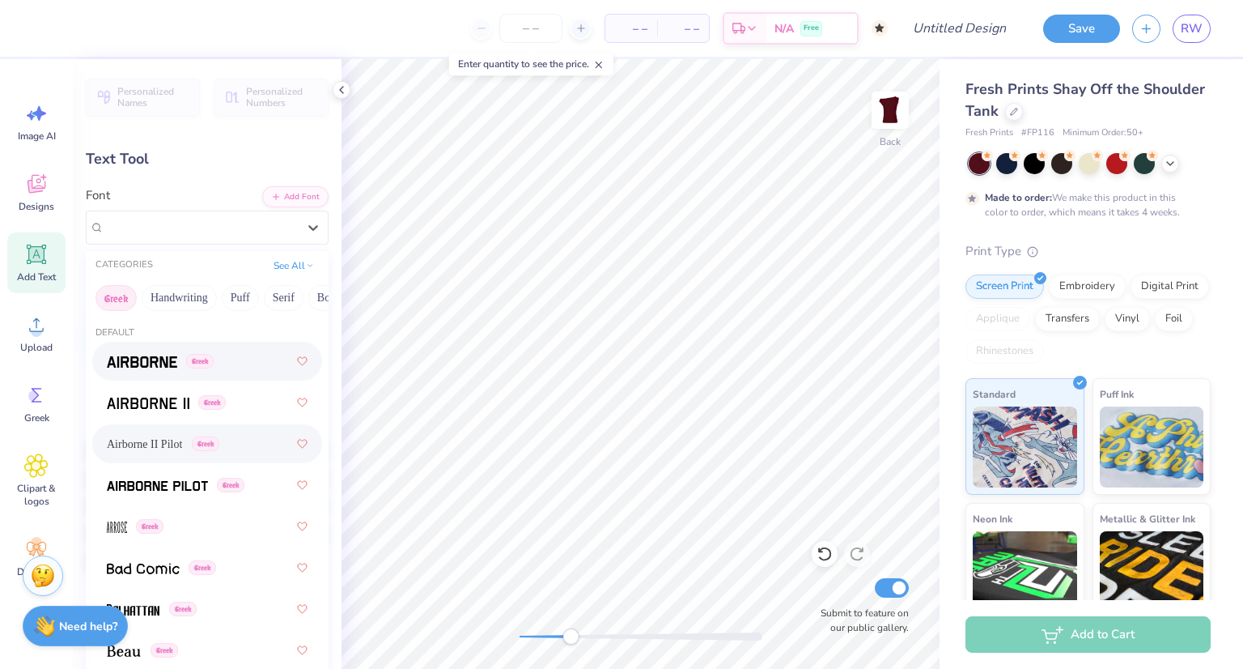
click at [142, 347] on div "Greek" at bounding box center [207, 360] width 201 height 29
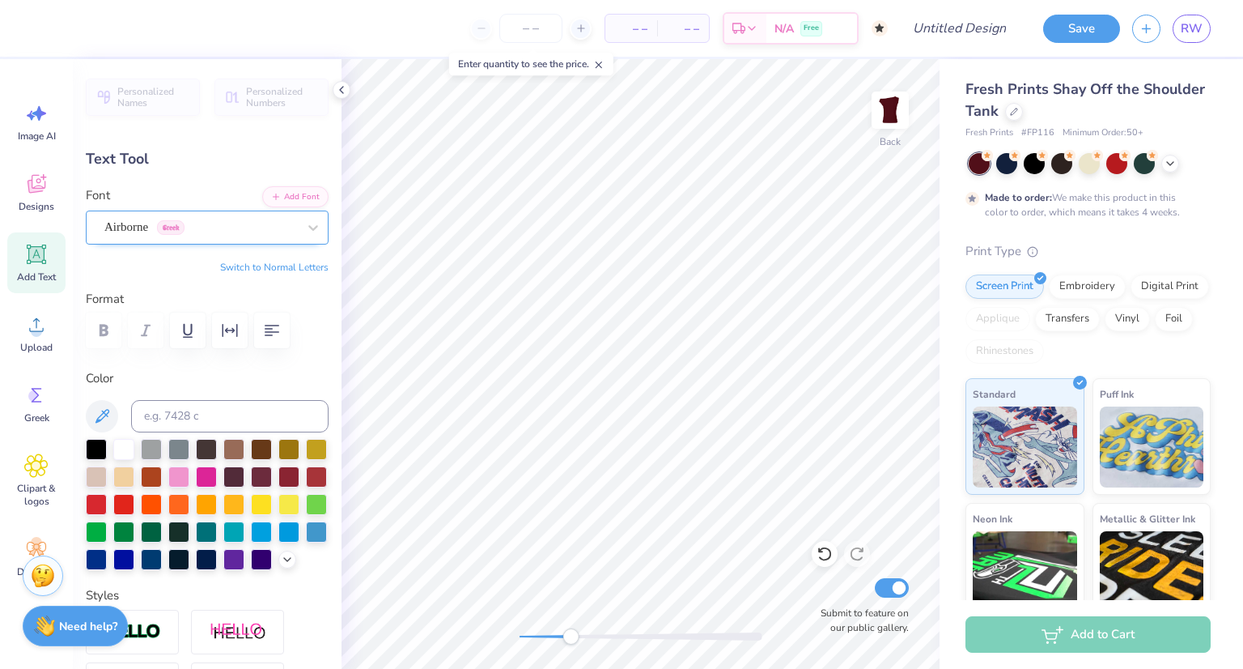
click at [144, 225] on div "Airborne Greek" at bounding box center [201, 226] width 196 height 25
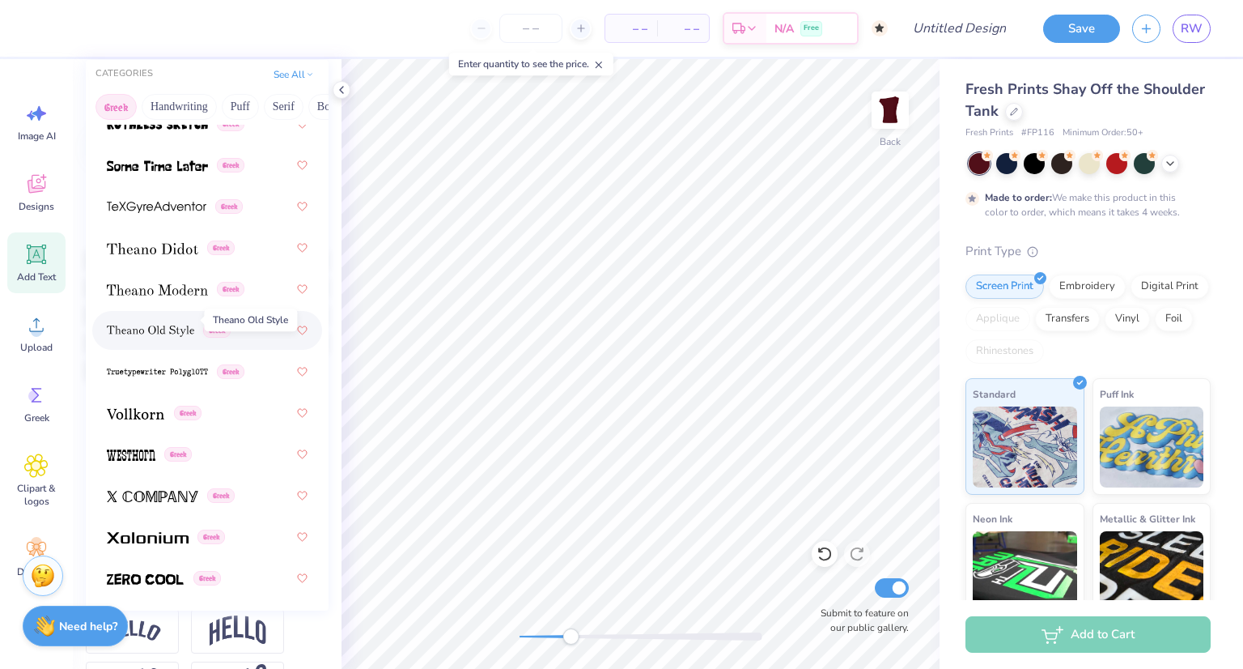
scroll to position [210, 0]
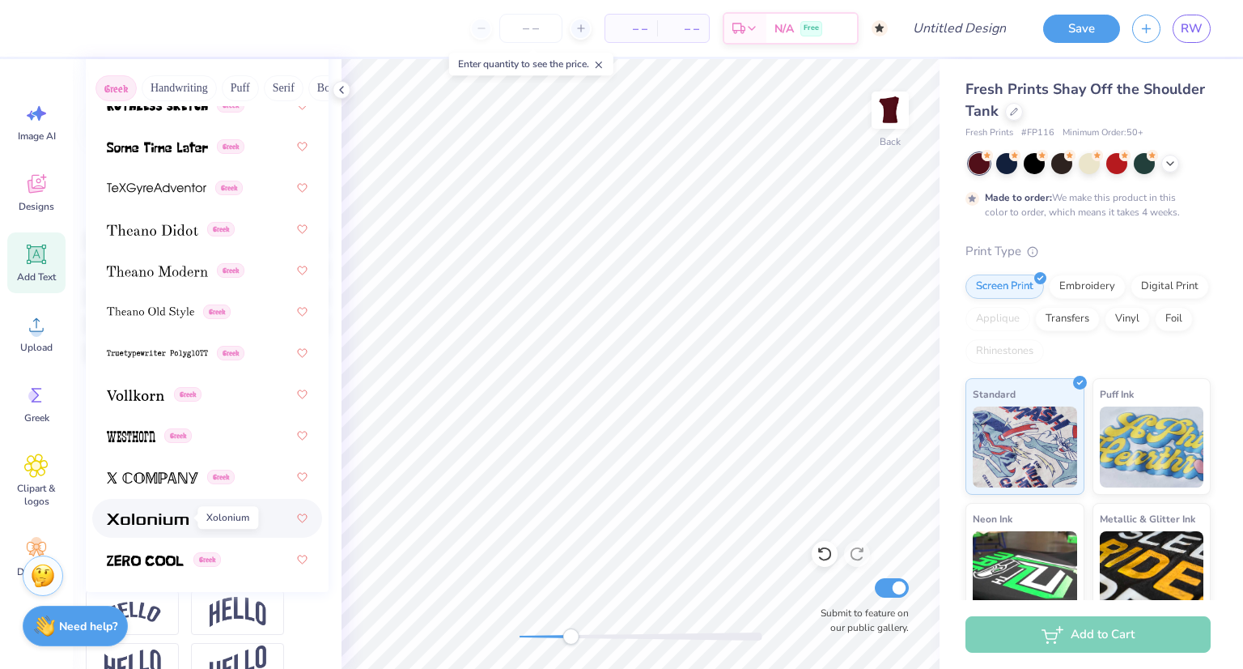
click at [183, 521] on img at bounding box center [148, 518] width 82 height 11
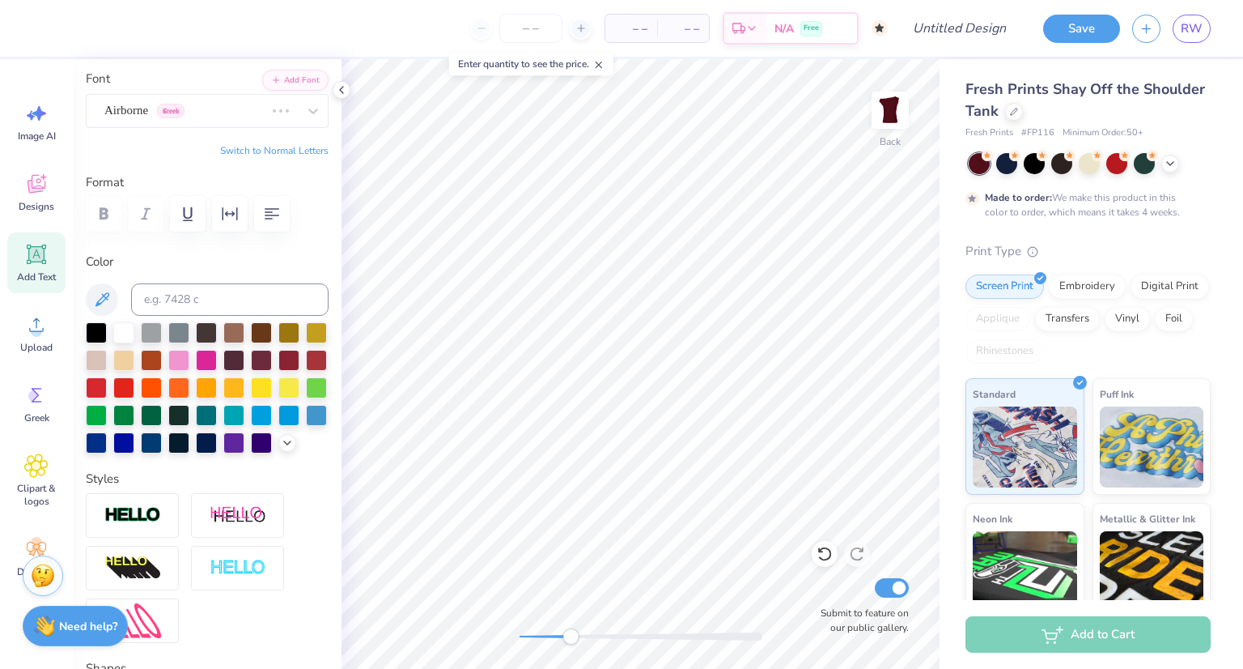
scroll to position [116, 0]
click at [231, 119] on div "Airborne Greek" at bounding box center [184, 111] width 163 height 25
click at [243, 108] on div "Xolonium Greek" at bounding box center [201, 111] width 196 height 25
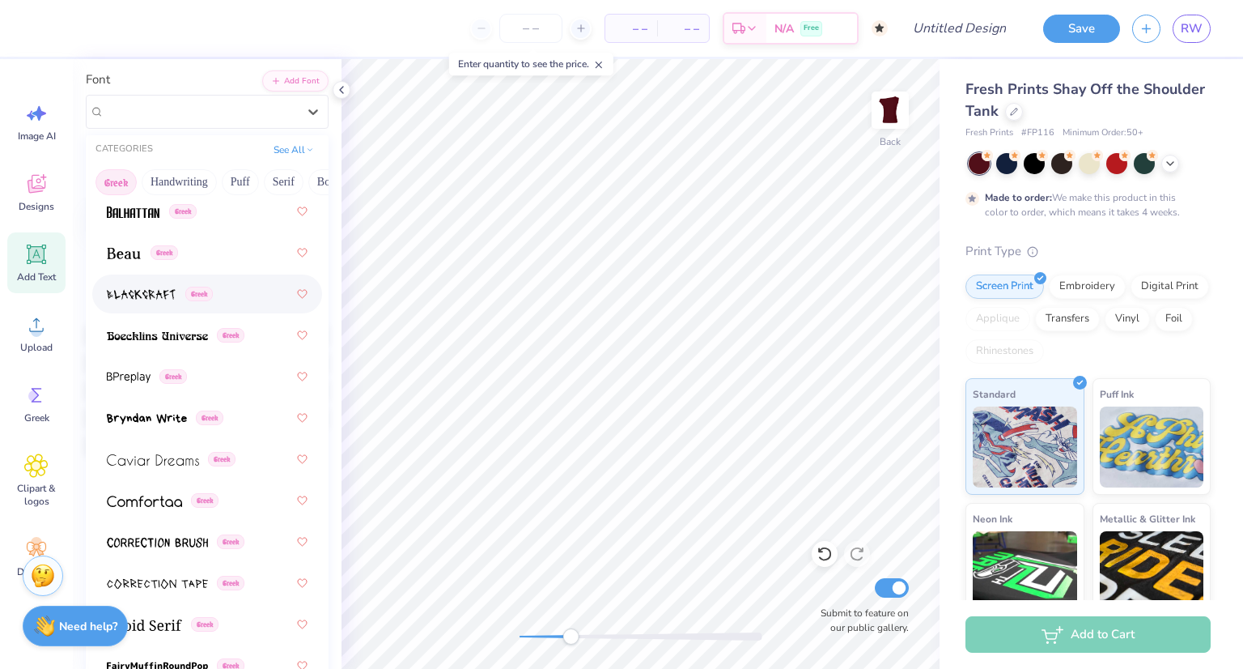
scroll to position [287, 0]
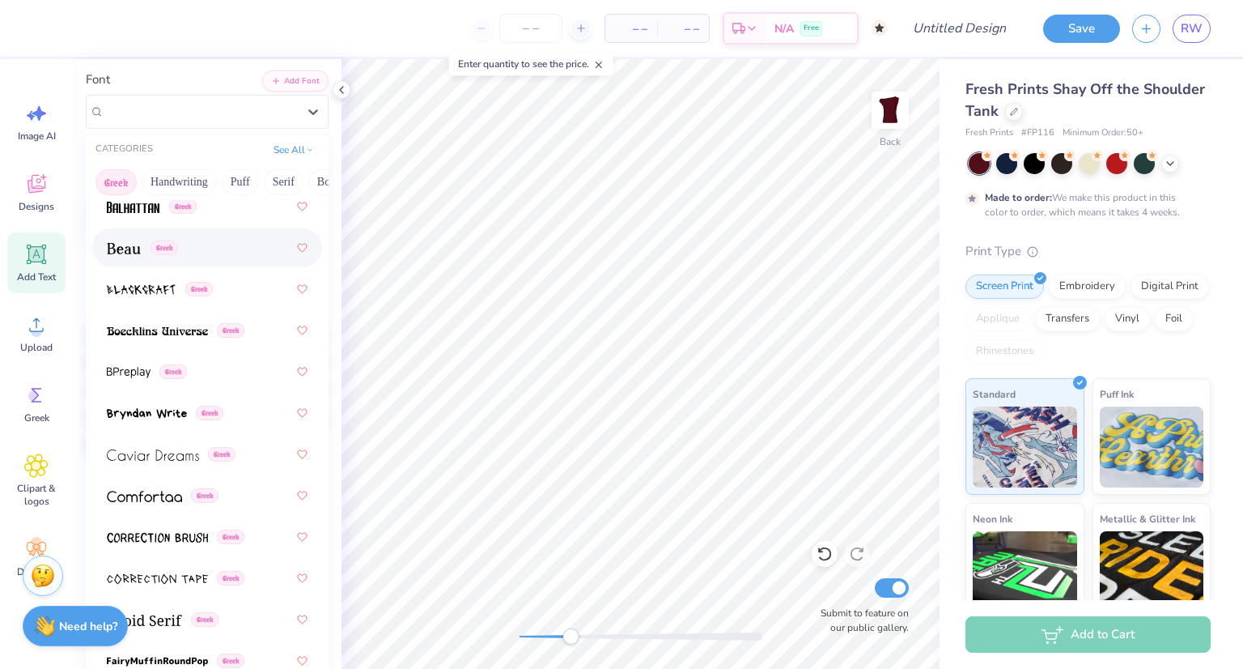
click at [181, 253] on div "Greek" at bounding box center [207, 247] width 201 height 29
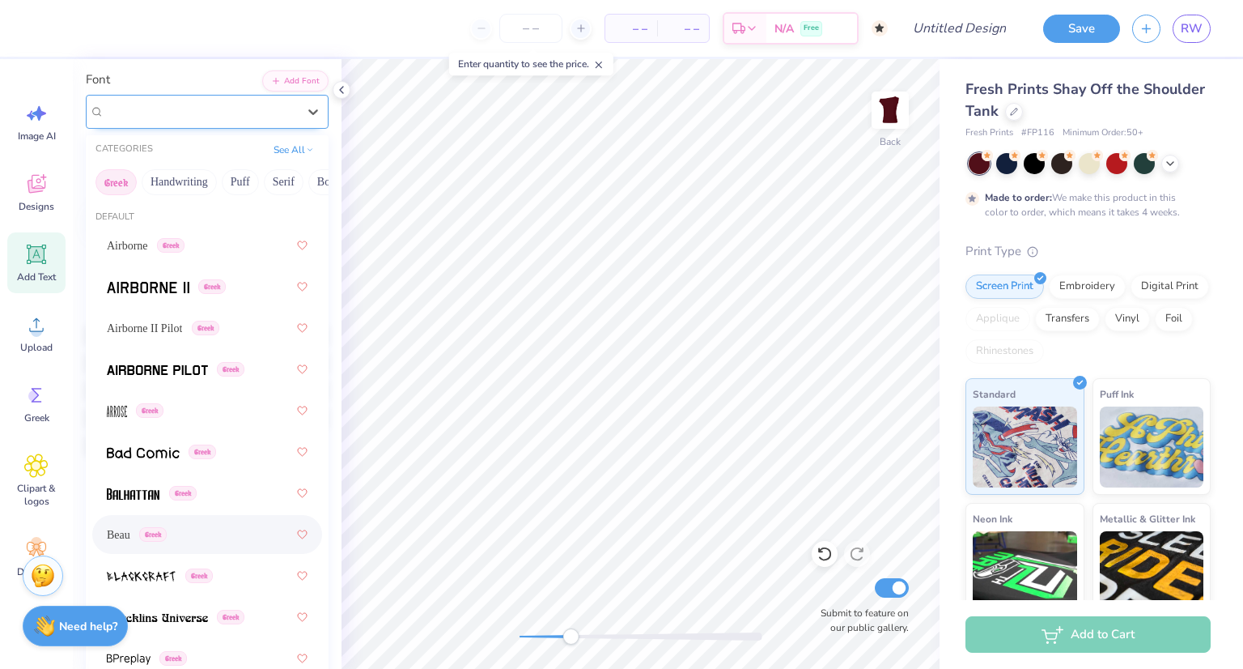
click at [193, 108] on div "Beau Greek" at bounding box center [201, 111] width 196 height 25
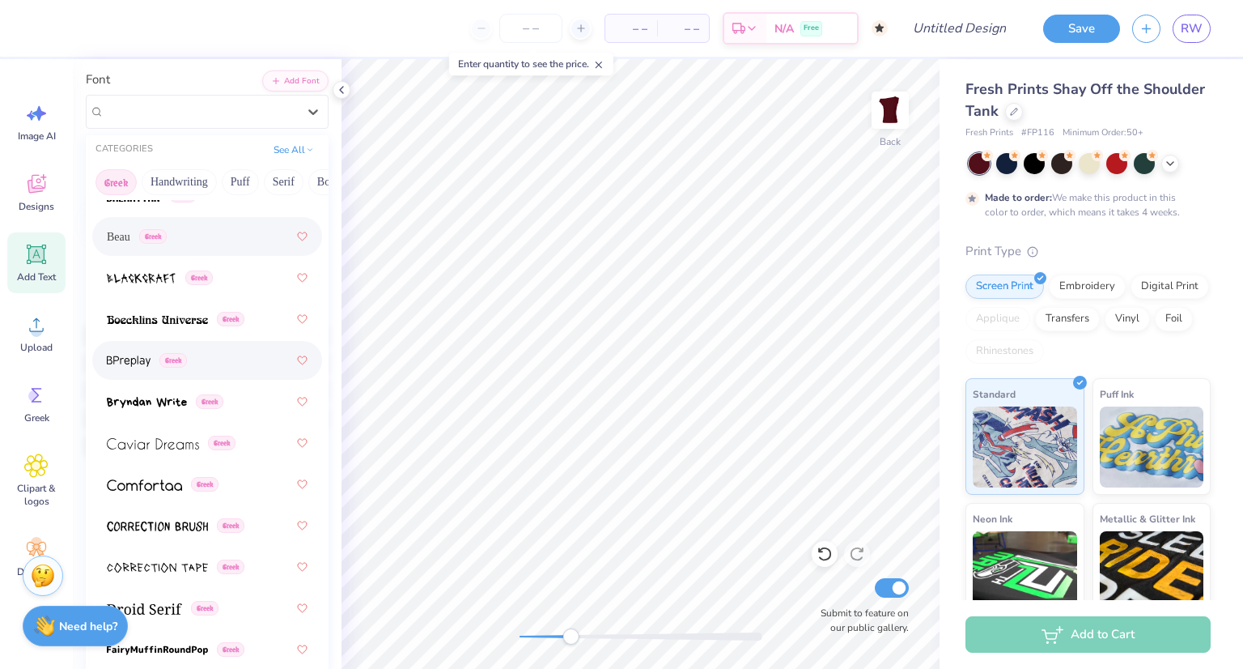
scroll to position [299, 0]
click at [204, 356] on div "Greek" at bounding box center [207, 358] width 201 height 29
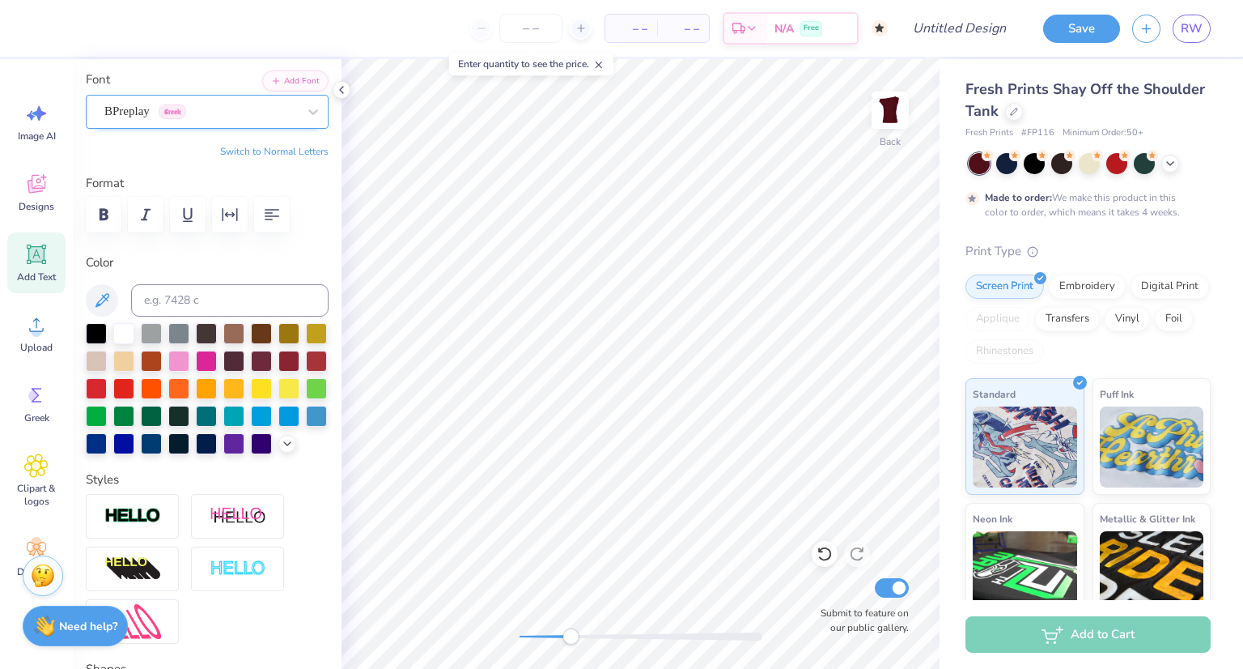
click at [233, 105] on div "BPreplay Greek" at bounding box center [201, 111] width 196 height 25
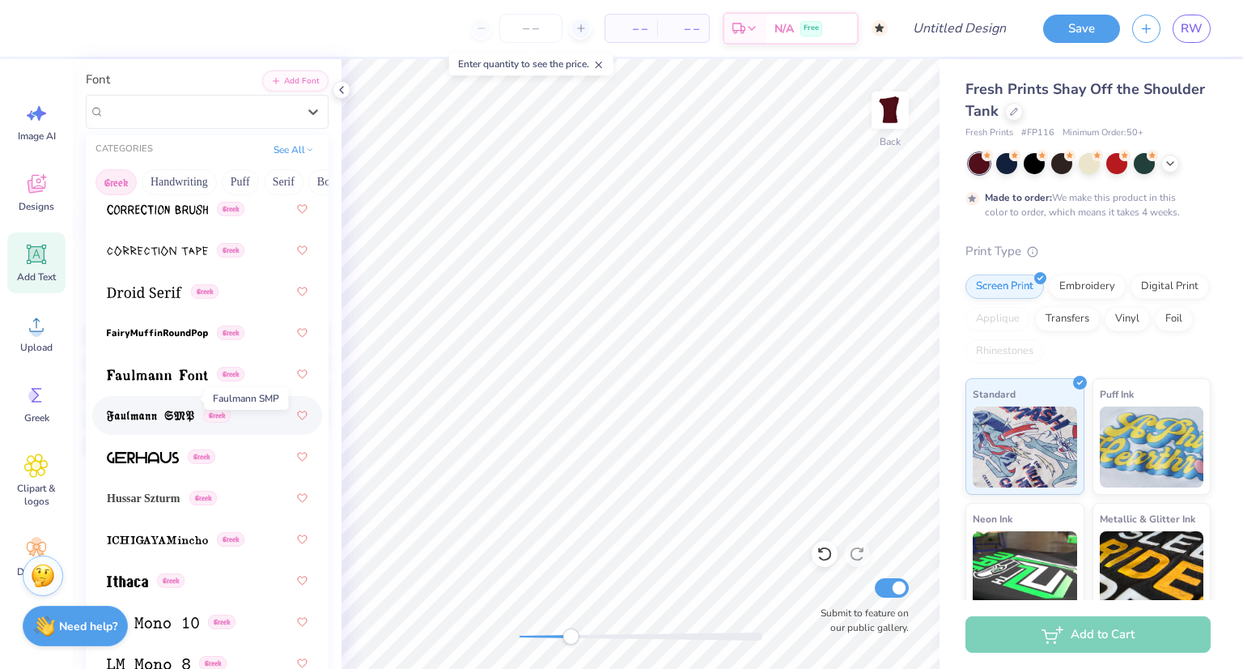
scroll to position [635, 0]
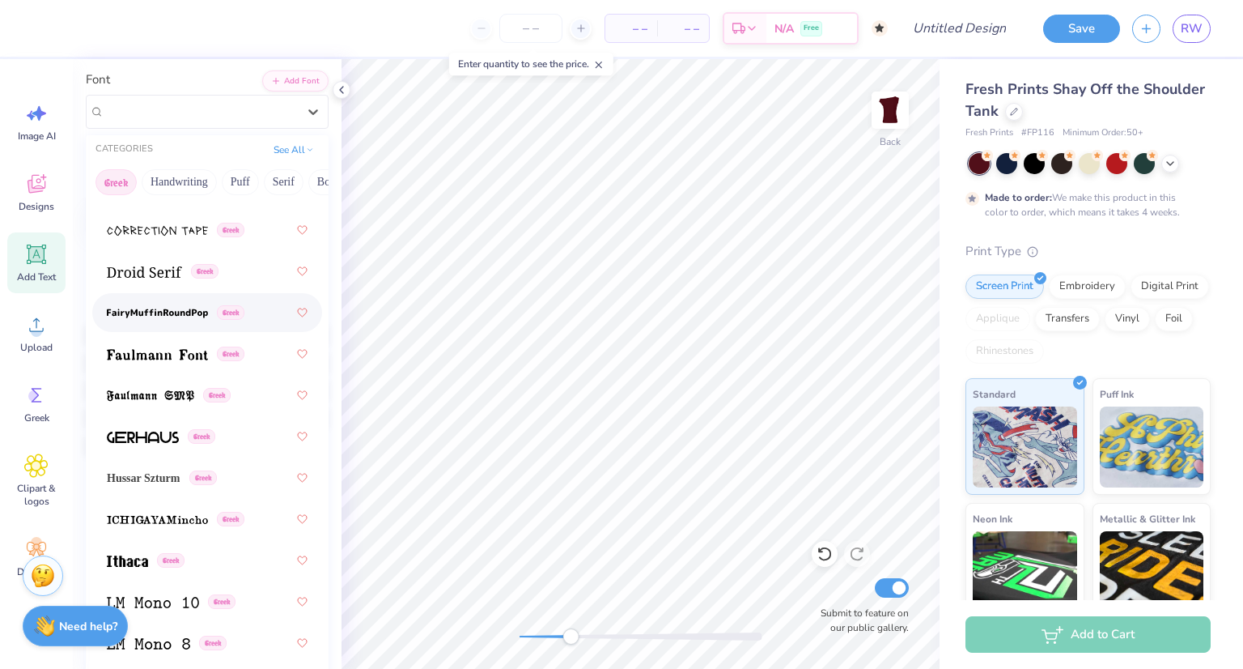
click at [173, 304] on span at bounding box center [157, 312] width 101 height 17
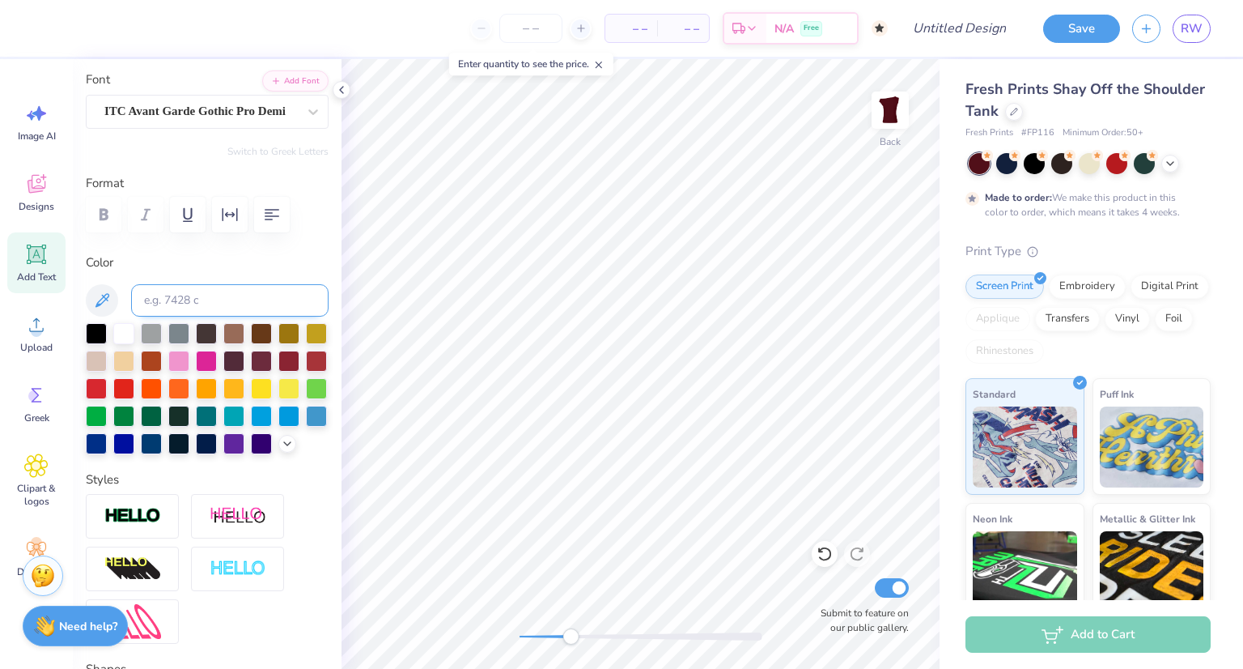
type input "0.15"
type input "0.44"
type input "5.71"
type input "0.0"
